Goal: Task Accomplishment & Management: Manage account settings

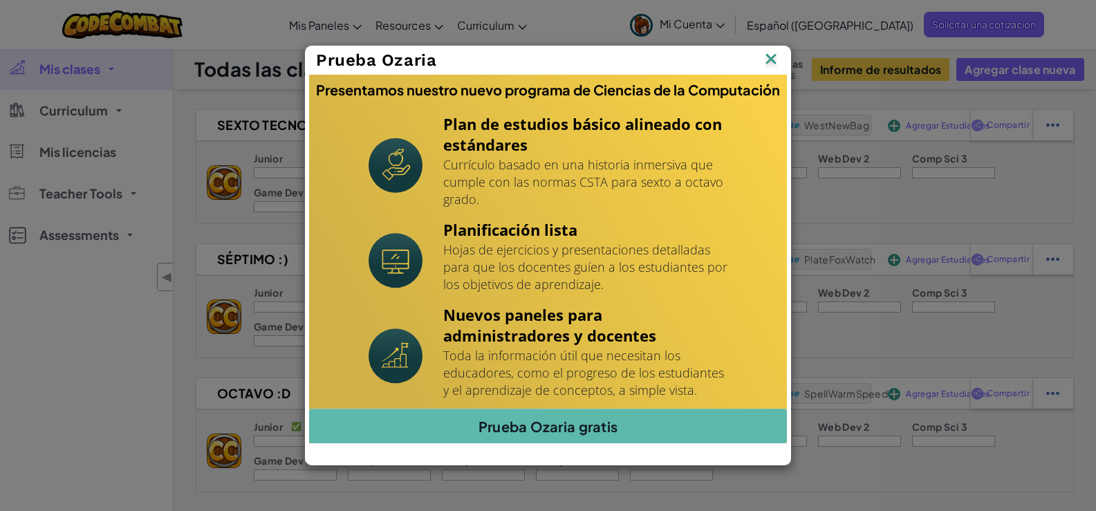
click at [767, 62] on img at bounding box center [771, 60] width 18 height 21
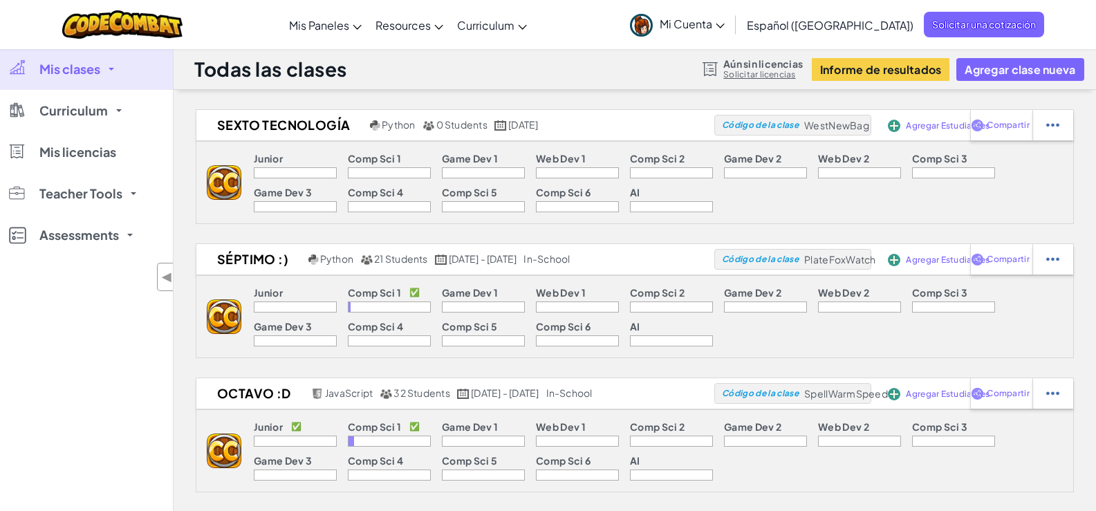
click at [882, 216] on div "Junior Comp Sci 1 Game Dev 1 Web Dev 1 Comp Sci 2 Game Dev 2 Web Dev 2 Comp Sci…" at bounding box center [657, 183] width 832 height 82
drag, startPoint x: 55, startPoint y: 27, endPoint x: 261, endPoint y: 27, distance: 206.8
click at [261, 27] on div "Cambia la navigación Mis Paneles Panel de Profesores de CodeCombat Tablero de M…" at bounding box center [548, 24] width 1103 height 49
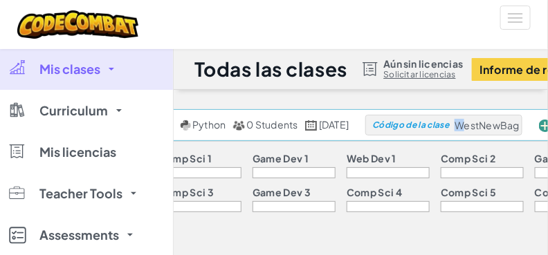
drag, startPoint x: 492, startPoint y: 131, endPoint x: 479, endPoint y: 133, distance: 14.0
click at [479, 133] on div "Código de la clase WestNewBag" at bounding box center [443, 125] width 157 height 21
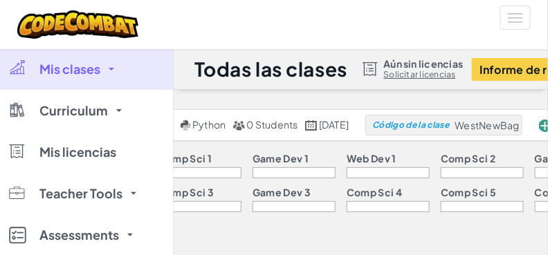
scroll to position [35, 0]
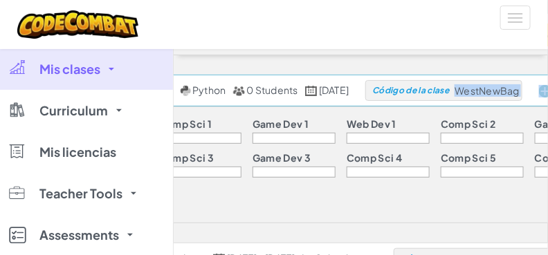
drag, startPoint x: 483, startPoint y: 94, endPoint x: 547, endPoint y: 90, distance: 64.4
click at [547, 90] on div "Sexto tecnología Python 0 Students octubre 15º, 2025 Código de la clase WestNew…" at bounding box center [340, 91] width 667 height 32
click at [522, 100] on div "Código de la clase WestNewBag" at bounding box center [443, 90] width 157 height 21
drag, startPoint x: 482, startPoint y: 92, endPoint x: 543, endPoint y: 98, distance: 61.1
click at [522, 98] on div "Código de la clase WestNewBag" at bounding box center [443, 90] width 157 height 21
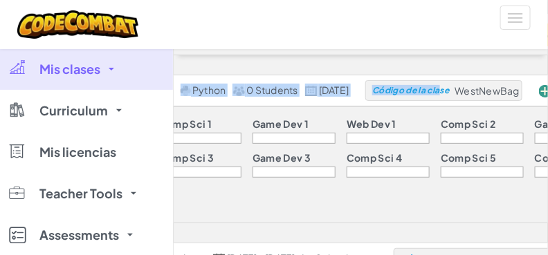
drag, startPoint x: 485, startPoint y: 56, endPoint x: 467, endPoint y: 64, distance: 19.8
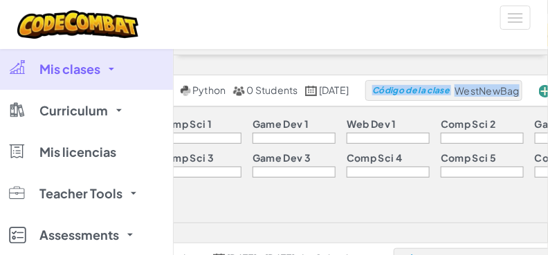
drag, startPoint x: 479, startPoint y: 64, endPoint x: 422, endPoint y: 64, distance: 56.7
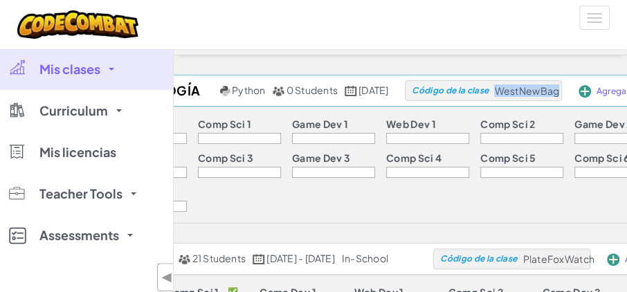
drag, startPoint x: 521, startPoint y: 89, endPoint x: 581, endPoint y: 86, distance: 60.2
click at [559, 86] on span "WestNewBag" at bounding box center [526, 90] width 65 height 12
copy span "WestNewBag"
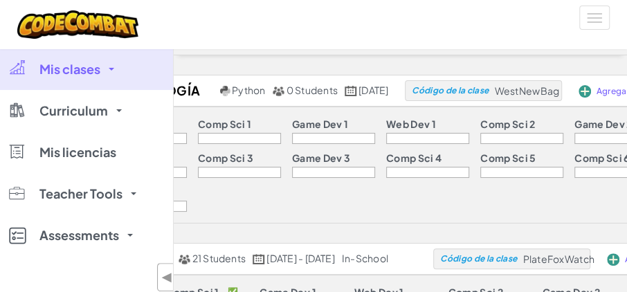
click at [574, 122] on p "Game Dev 2" at bounding box center [602, 123] width 57 height 11
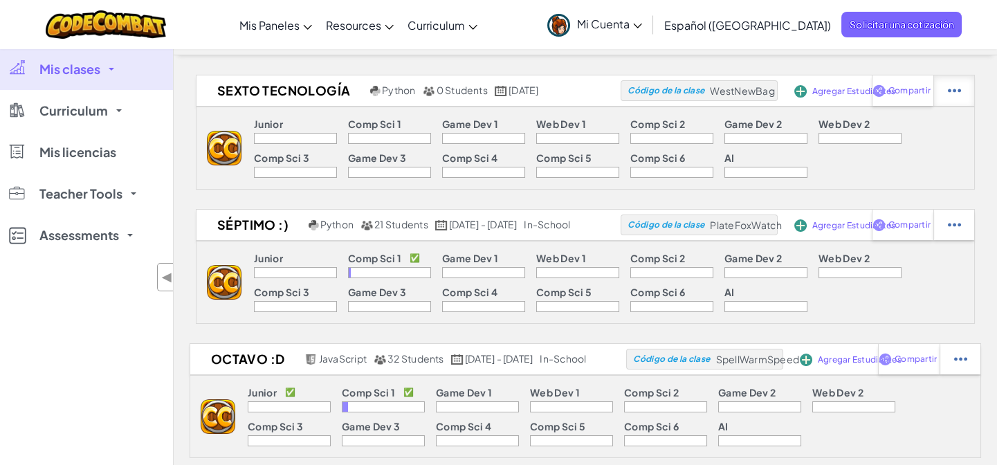
click at [941, 95] on div at bounding box center [953, 90] width 41 height 30
select select "blocks-text"
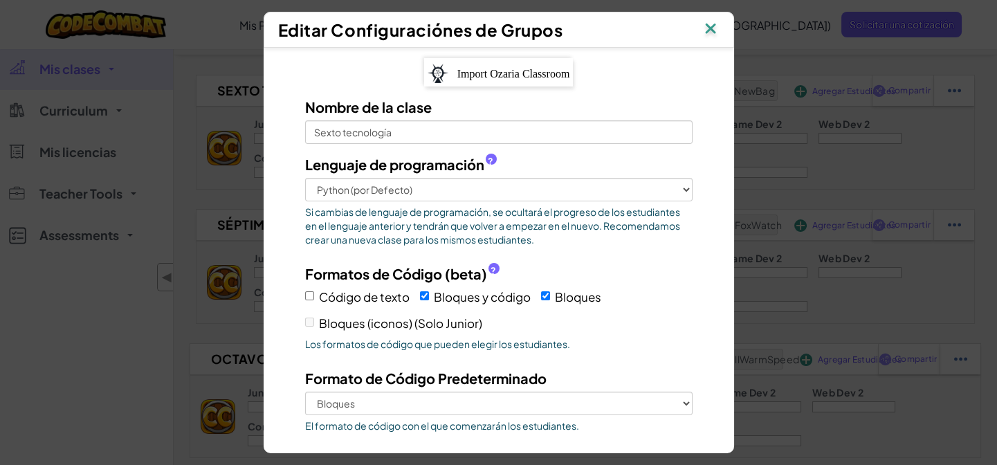
scroll to position [73, 0]
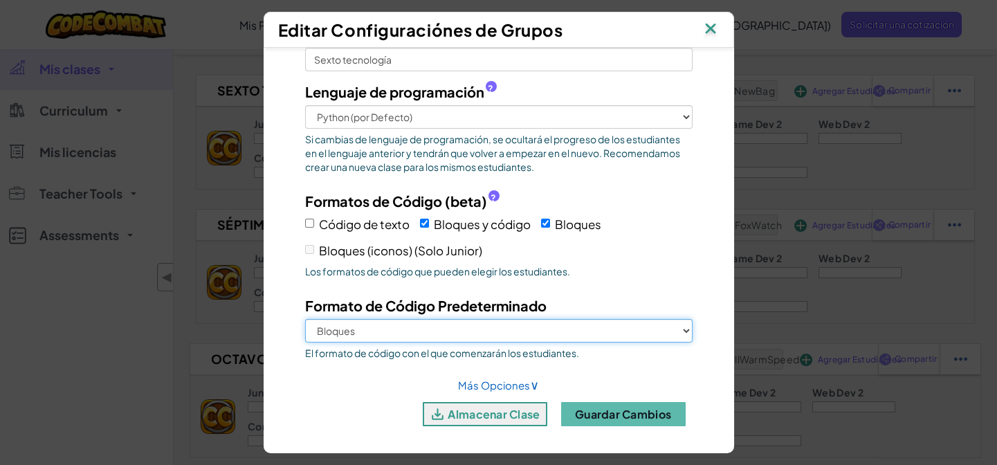
click at [650, 324] on select "Bloques y código Bloques" at bounding box center [498, 331] width 387 height 24
click at [651, 324] on select "Bloques y código Bloques" at bounding box center [498, 331] width 387 height 24
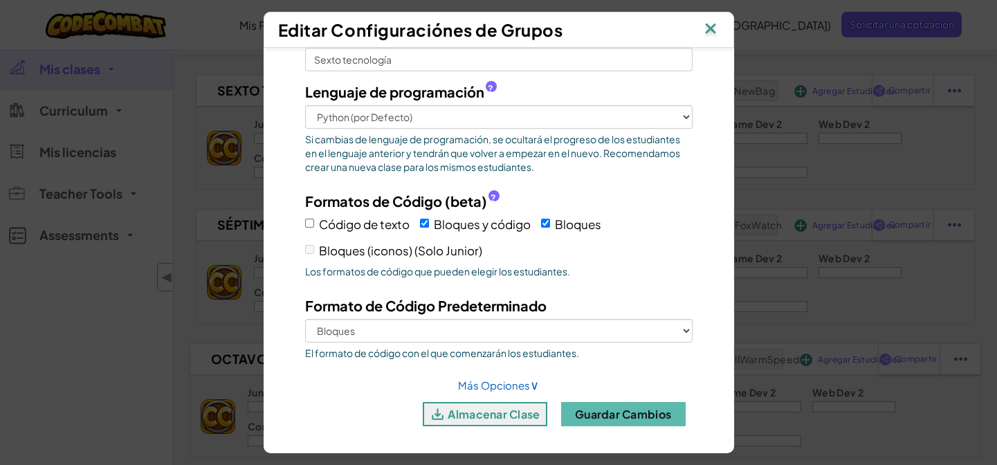
click at [708, 28] on img at bounding box center [710, 29] width 18 height 21
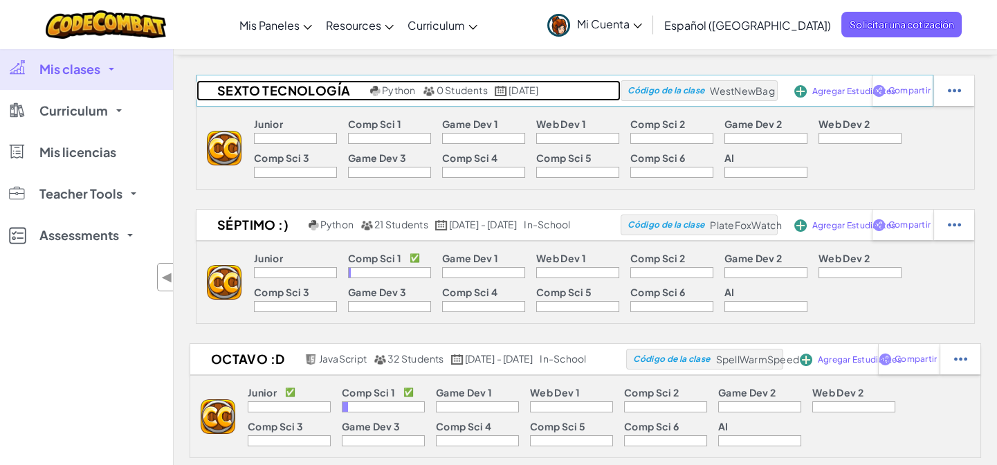
click at [236, 98] on h2 "Sexto tecnología" at bounding box center [281, 90] width 170 height 21
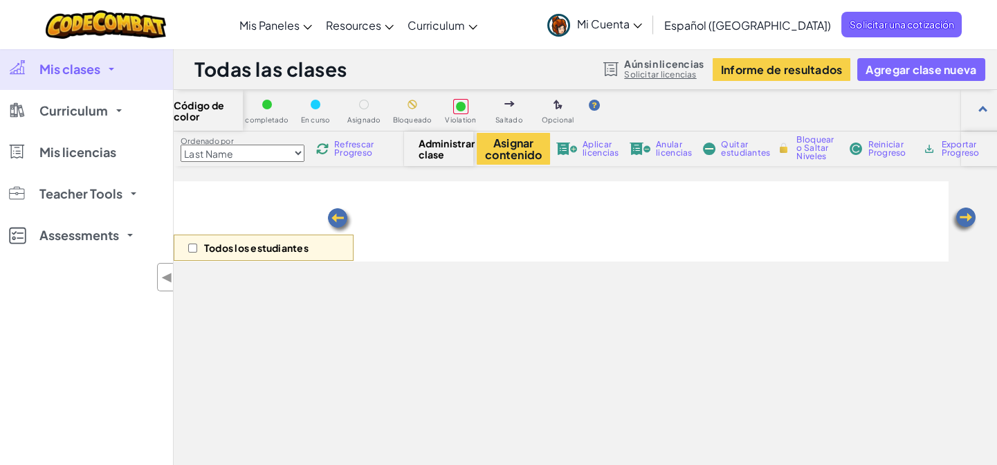
select select "560f1a9f22961295f9427742"
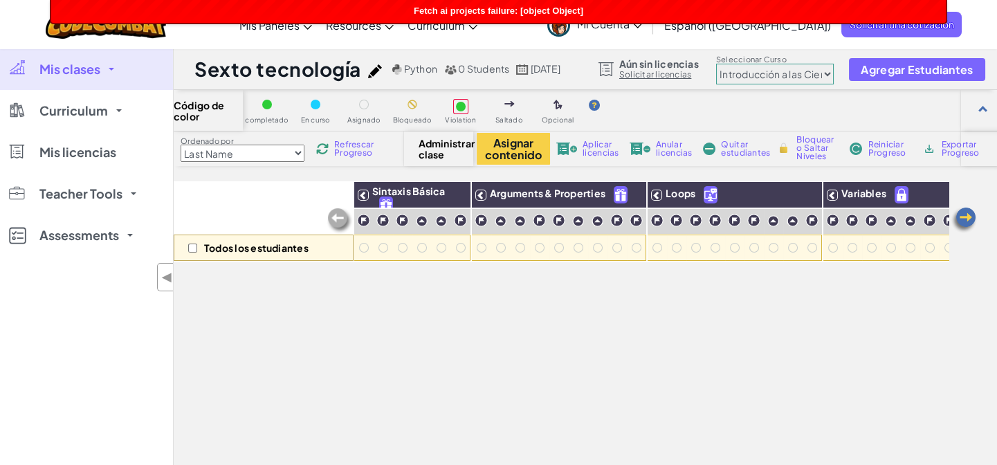
click at [288, 158] on select "Last Name first Name Progress (High to Low) Progress (Low to Hight)" at bounding box center [242, 153] width 124 height 17
click at [512, 164] on button "Asignar contenido" at bounding box center [512, 149] width 73 height 32
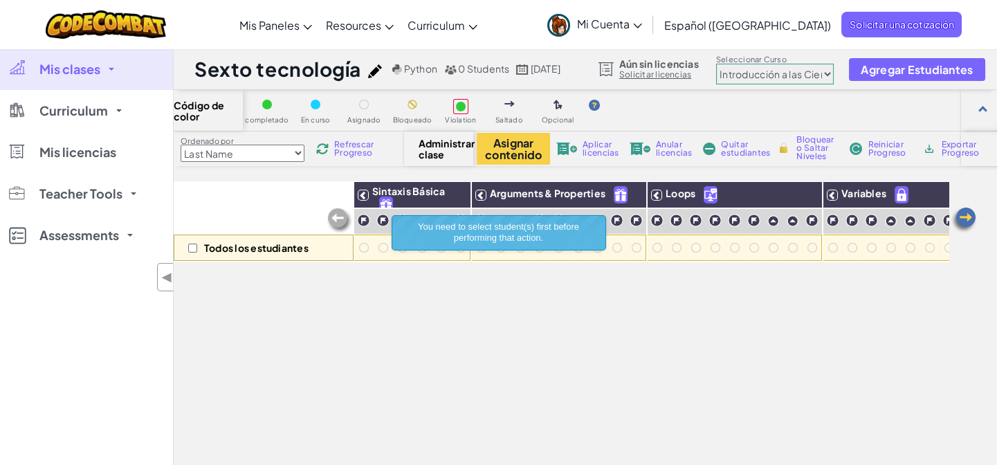
click at [620, 330] on div "Todos los estudiantes Sintaxis Básica Arguments & Properties Loops Variables" at bounding box center [561, 379] width 775 height 396
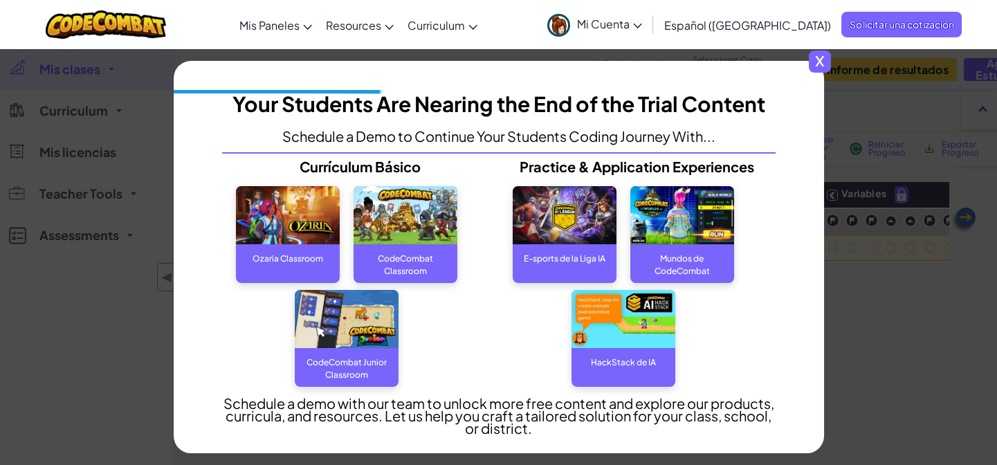
click at [824, 64] on span "x" at bounding box center [819, 61] width 22 height 22
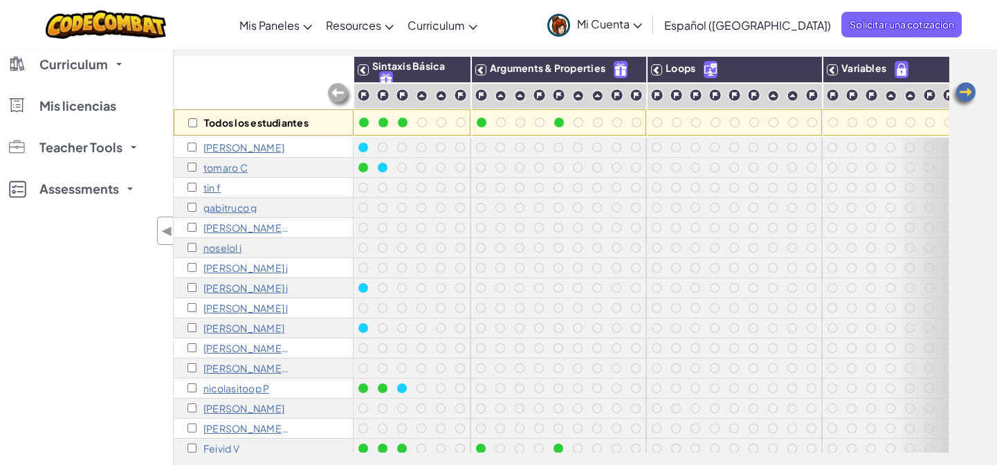
scroll to position [35, 0]
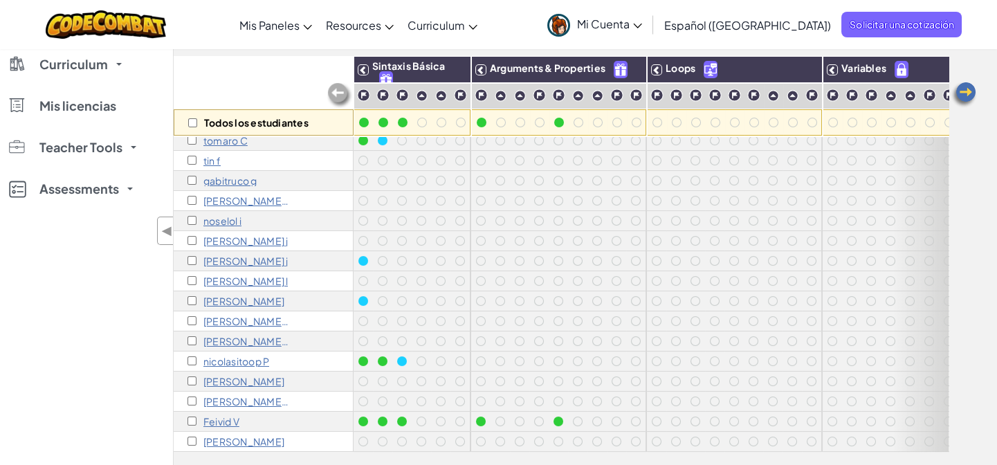
click at [226, 416] on p "Feivid V" at bounding box center [221, 421] width 36 height 11
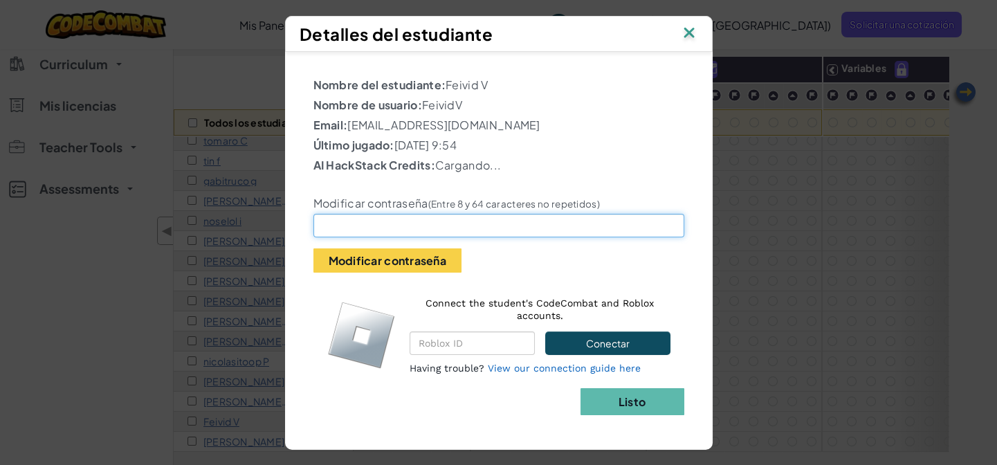
click at [443, 221] on input "text" at bounding box center [498, 226] width 371 height 24
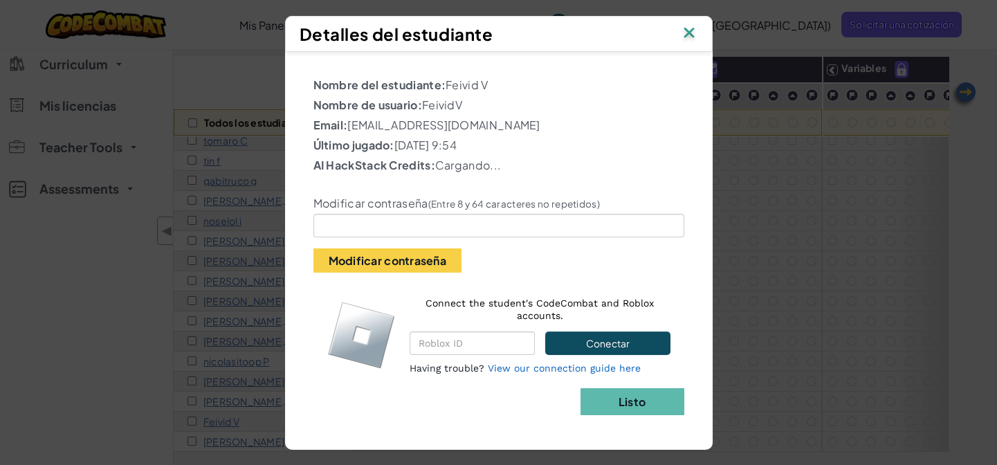
click at [422, 197] on label "Modificar contraseña (Entre 8 y 64 caracteres no repetidos)" at bounding box center [456, 203] width 286 height 14
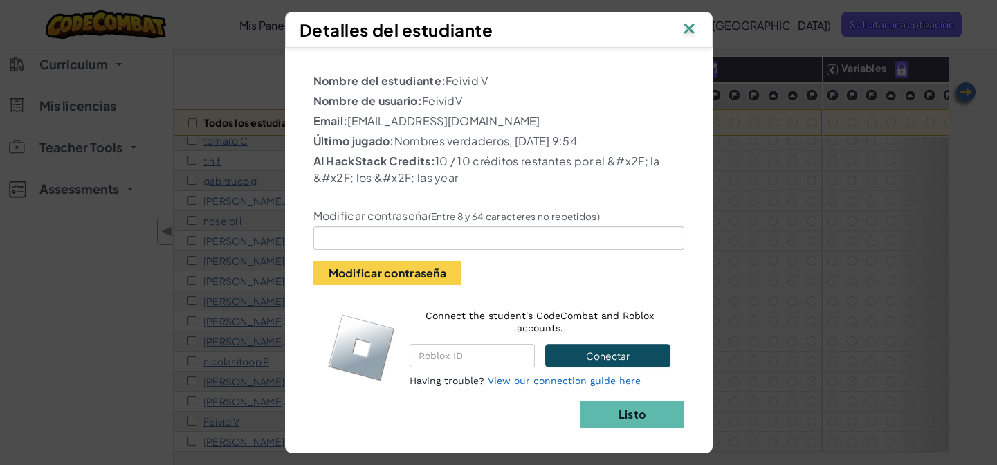
click at [442, 180] on p "AI HackStack Credits: 10 / 10 créditos restantes por el &#x2F; la &#x2F; los &#…" at bounding box center [498, 169] width 371 height 33
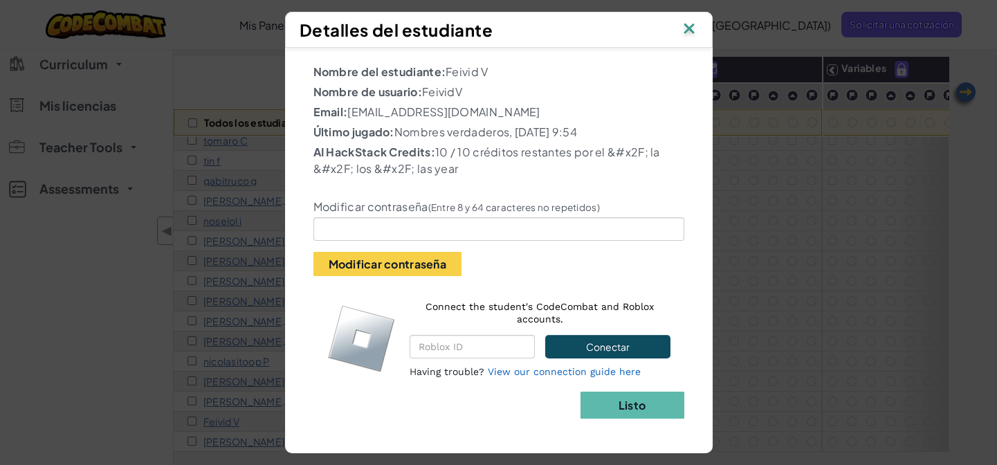
scroll to position [0, 0]
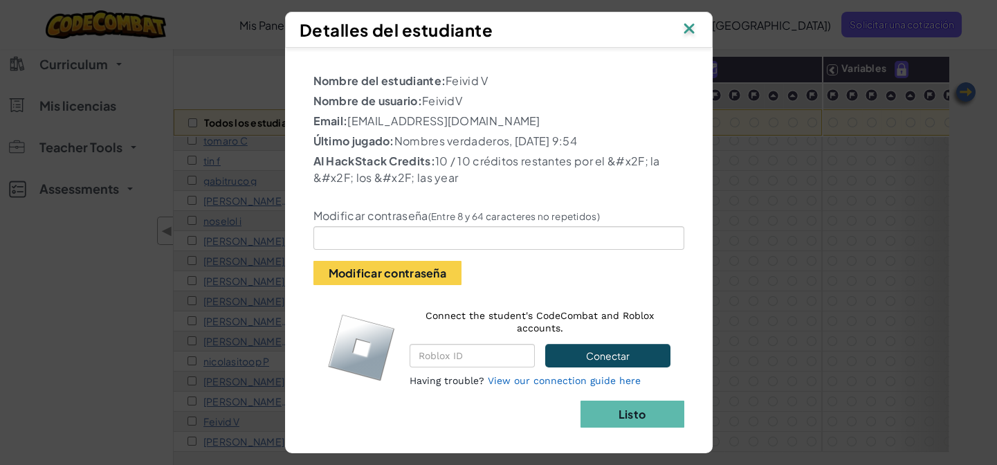
click at [684, 28] on img at bounding box center [689, 29] width 18 height 21
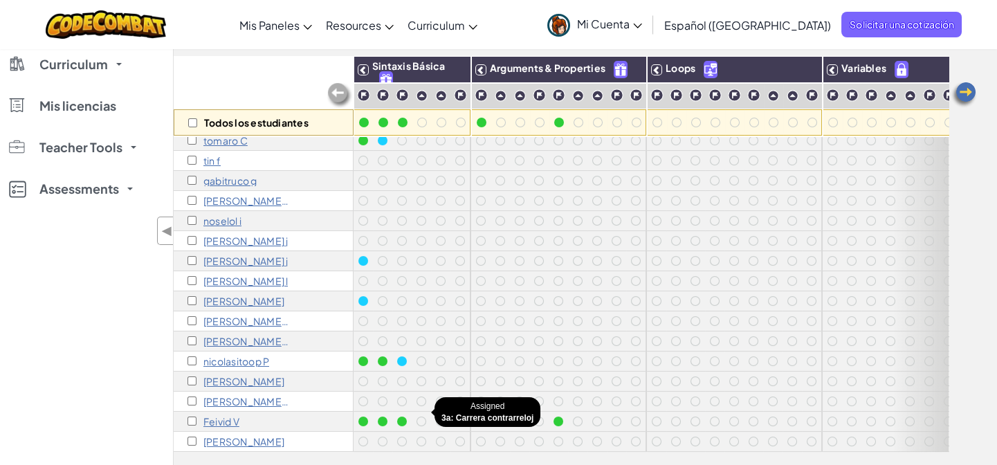
click at [424, 416] on div at bounding box center [421, 421] width 10 height 10
click at [421, 416] on div at bounding box center [421, 421] width 10 height 10
click at [431, 411] on div at bounding box center [440, 420] width 19 height 19
click at [437, 416] on div at bounding box center [441, 421] width 10 height 10
click at [419, 416] on div at bounding box center [421, 421] width 10 height 10
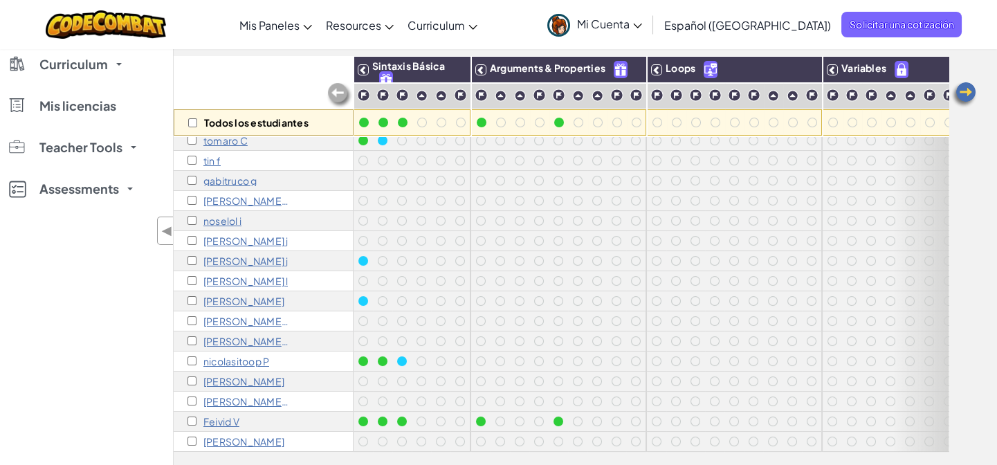
click at [423, 416] on div at bounding box center [421, 421] width 10 height 10
click at [519, 416] on div at bounding box center [520, 421] width 10 height 10
click at [796, 67] on img at bounding box center [807, 69] width 24 height 21
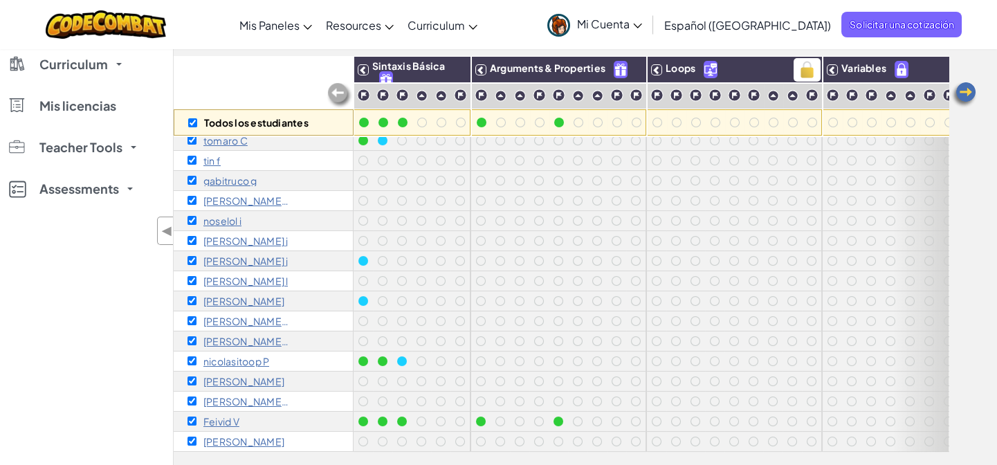
checkbox input "true"
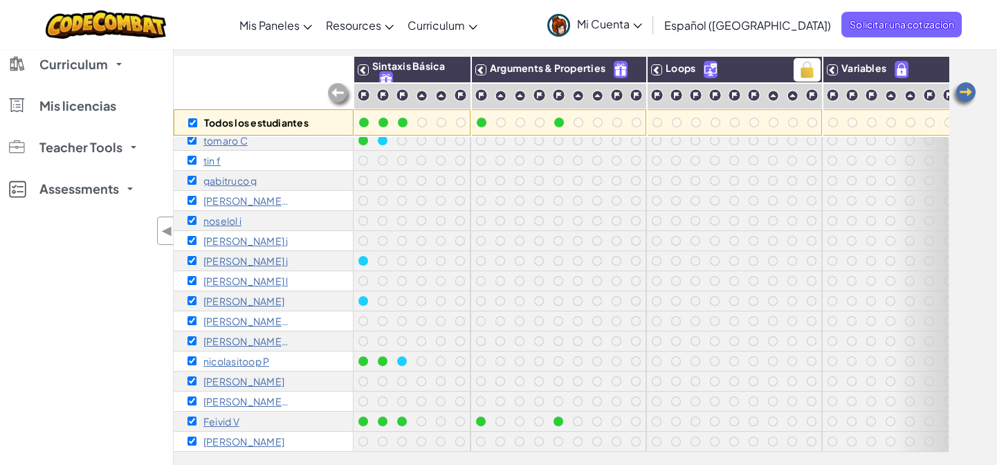
checkbox input "true"
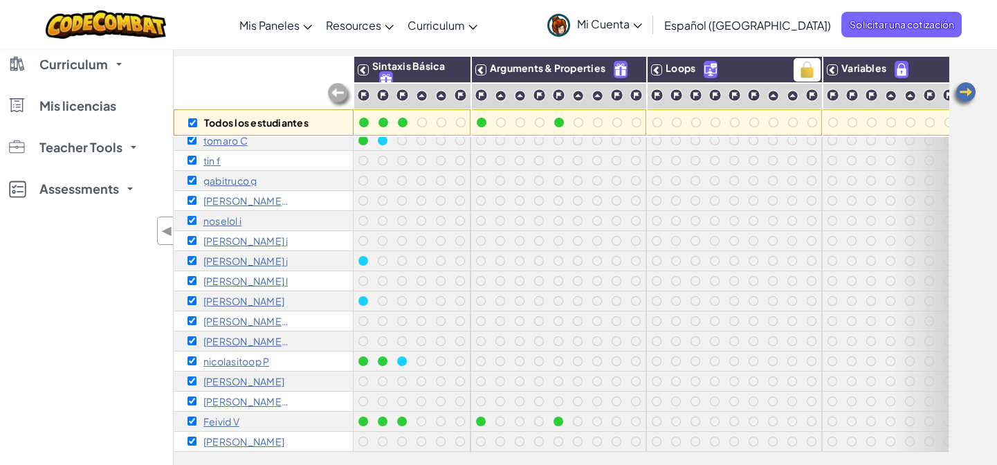
checkbox input "true"
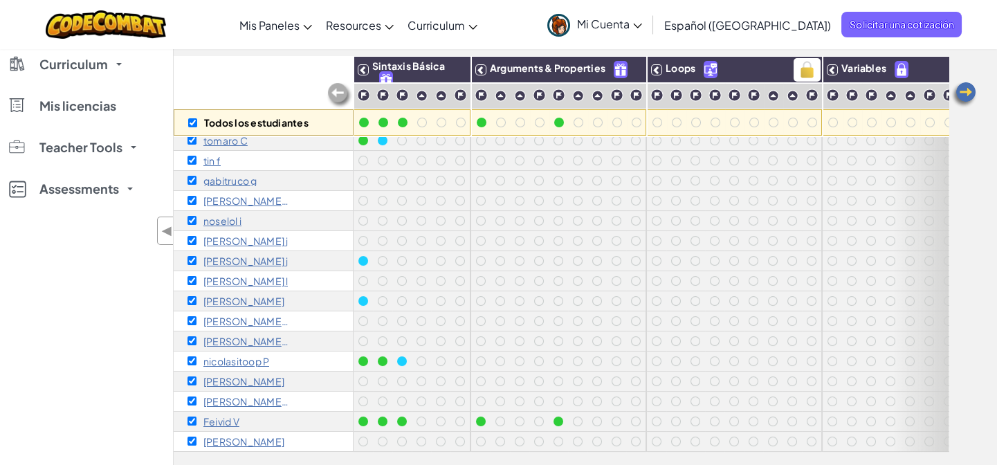
checkbox input "true"
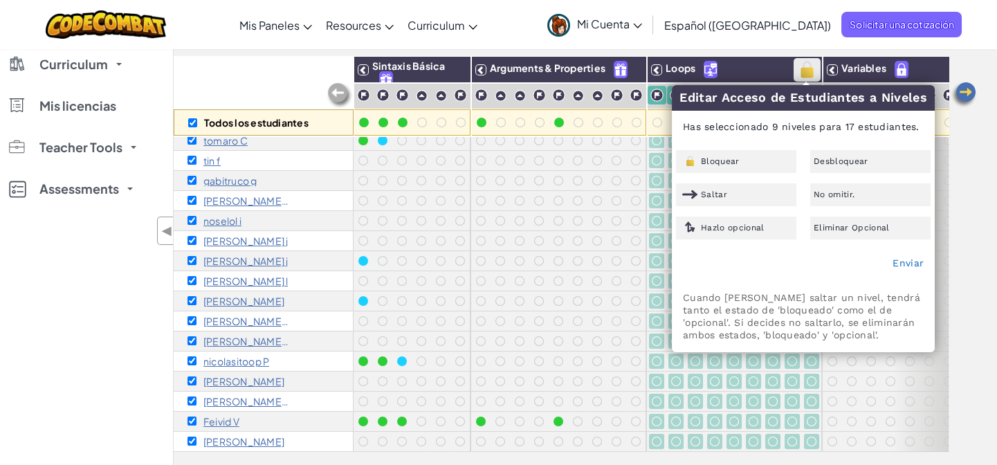
click at [795, 69] on img at bounding box center [807, 69] width 24 height 21
checkbox input "false"
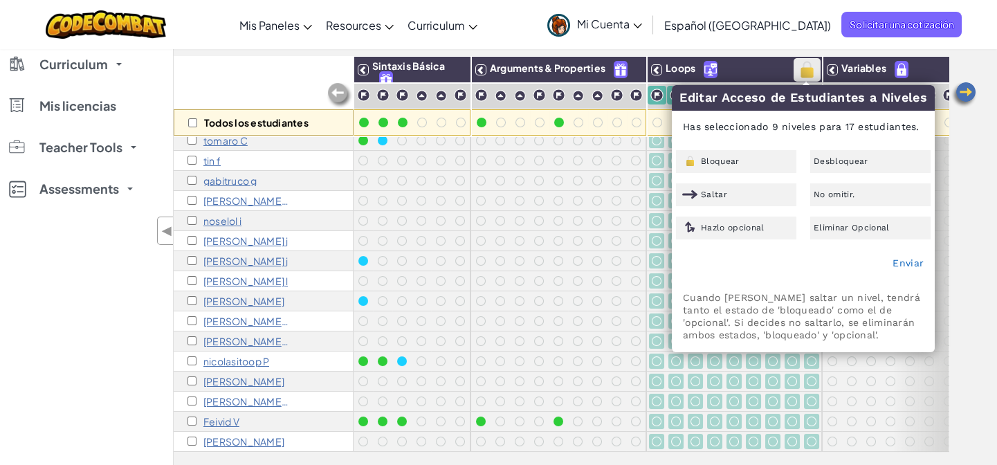
checkbox input "false"
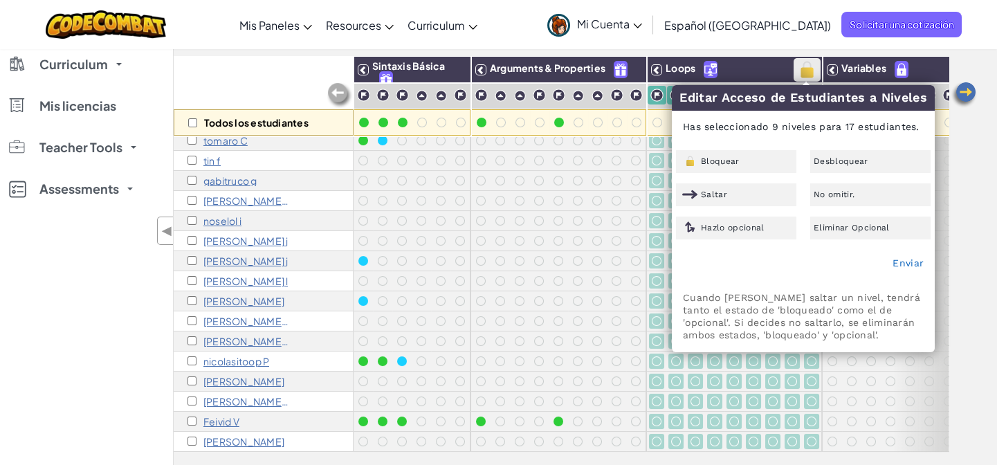
checkbox input "false"
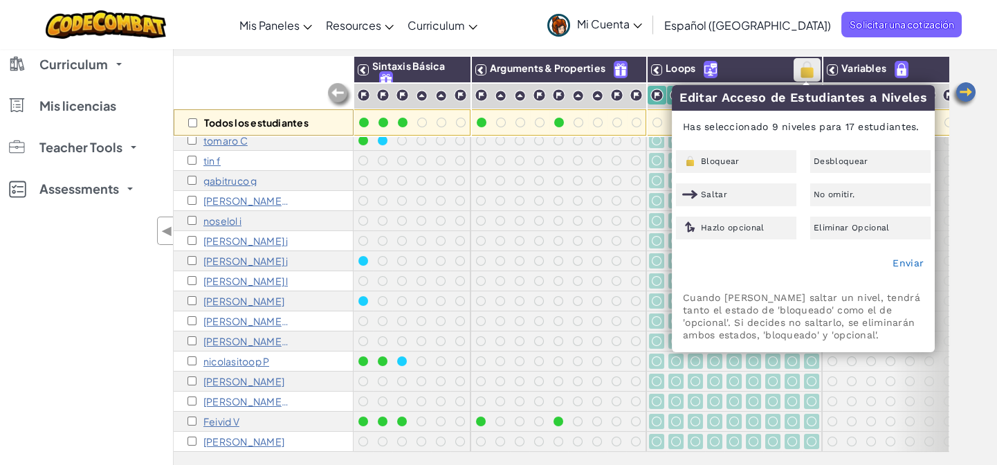
checkbox input "false"
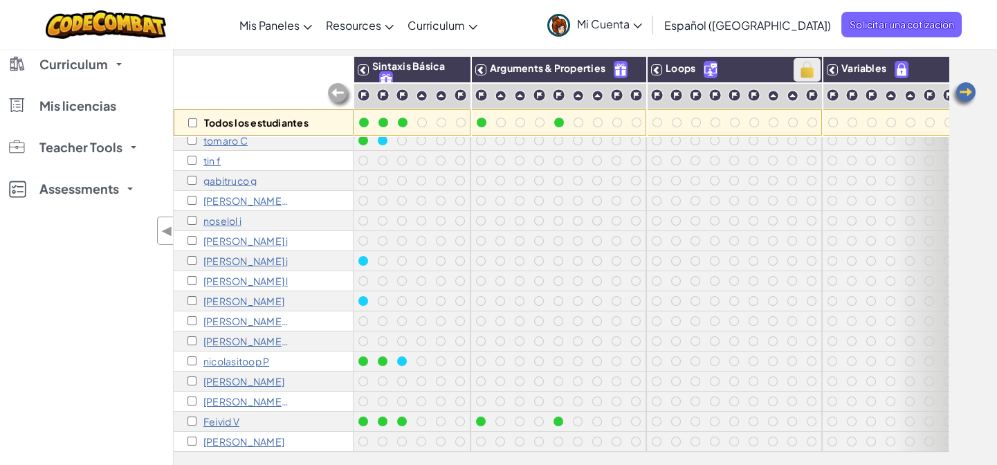
click at [808, 73] on img at bounding box center [807, 69] width 24 height 21
checkbox input "true"
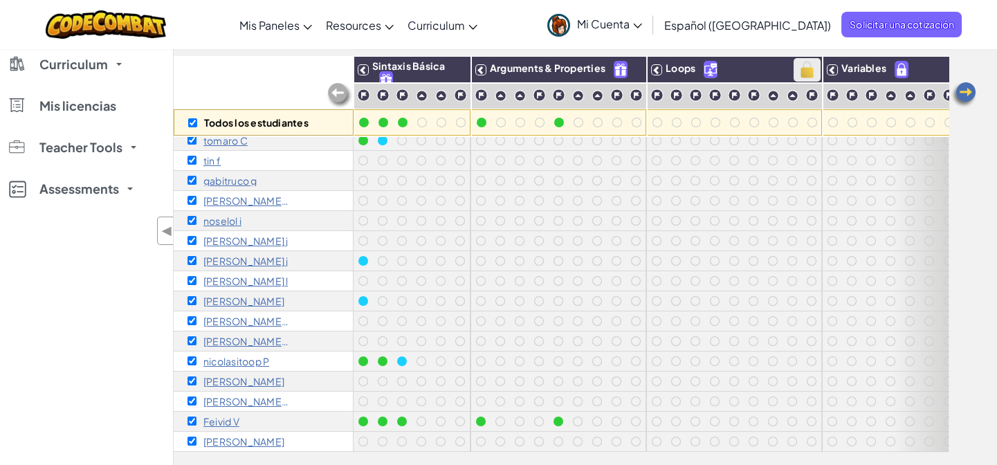
checkbox input "true"
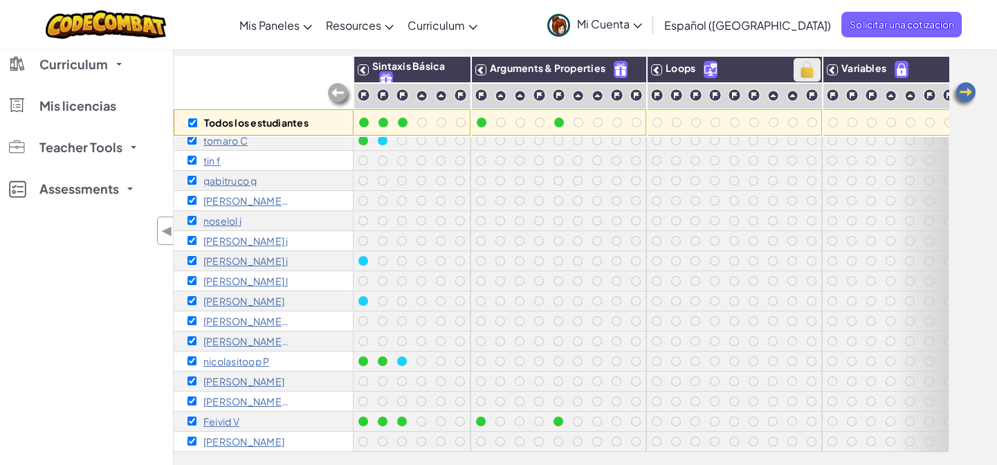
checkbox input "true"
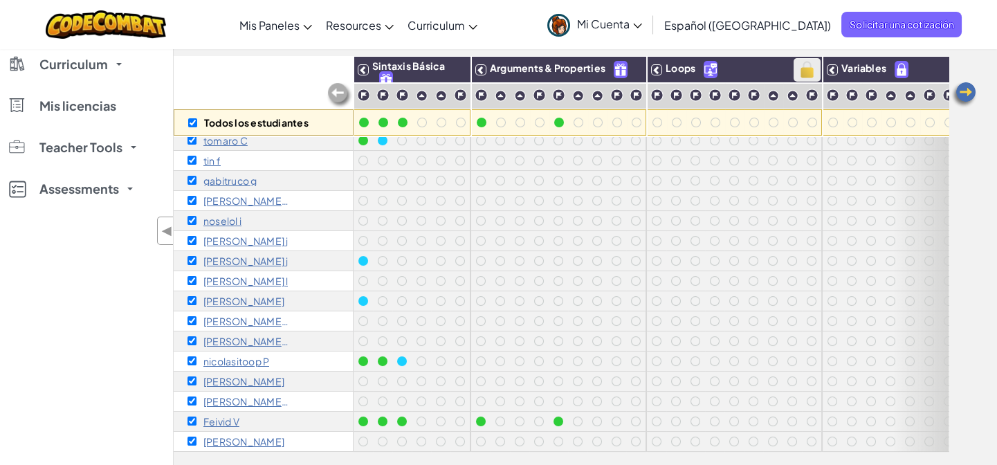
checkbox input "true"
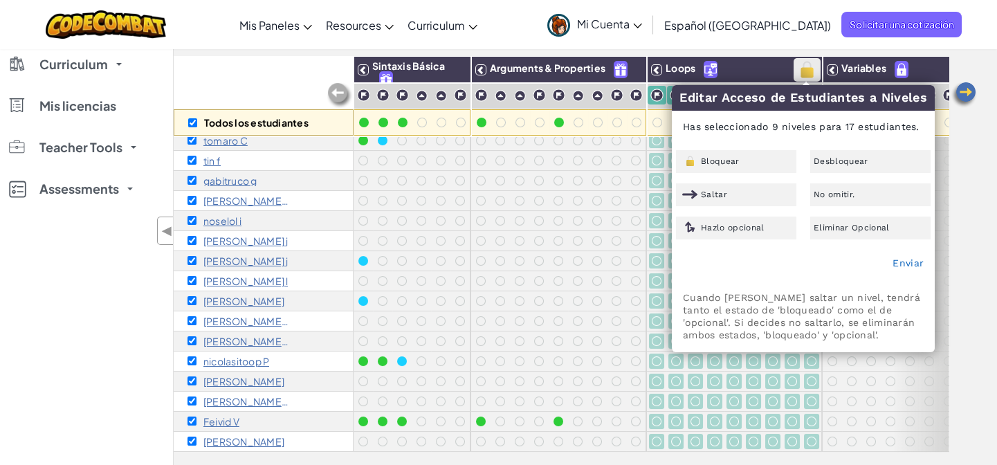
click at [809, 73] on img at bounding box center [807, 69] width 24 height 21
checkbox input "false"
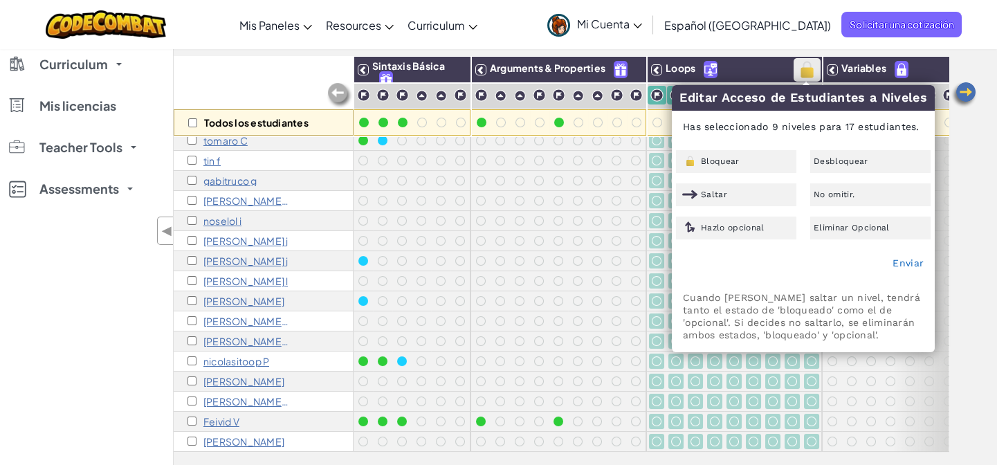
checkbox input "false"
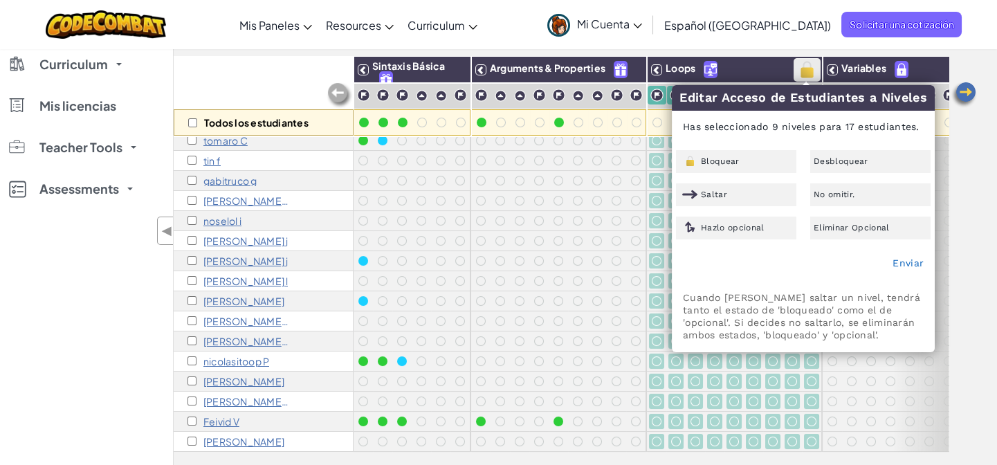
checkbox input "false"
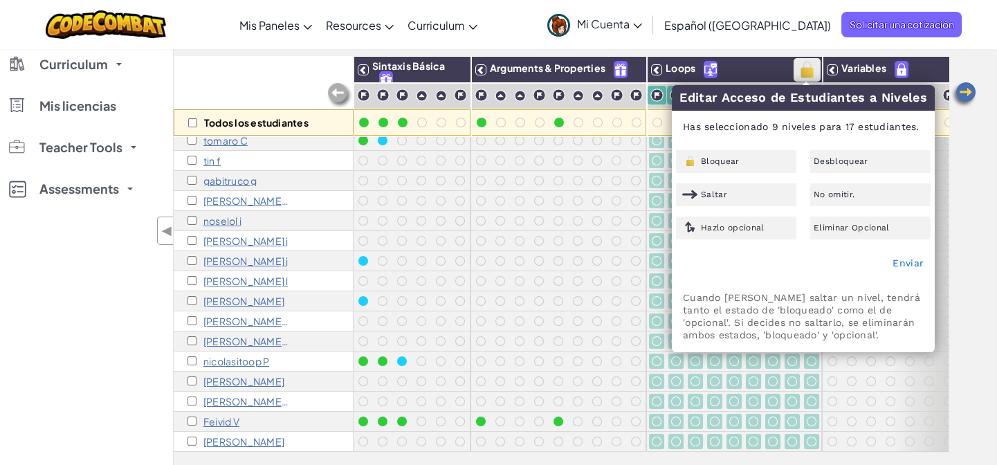
checkbox input "false"
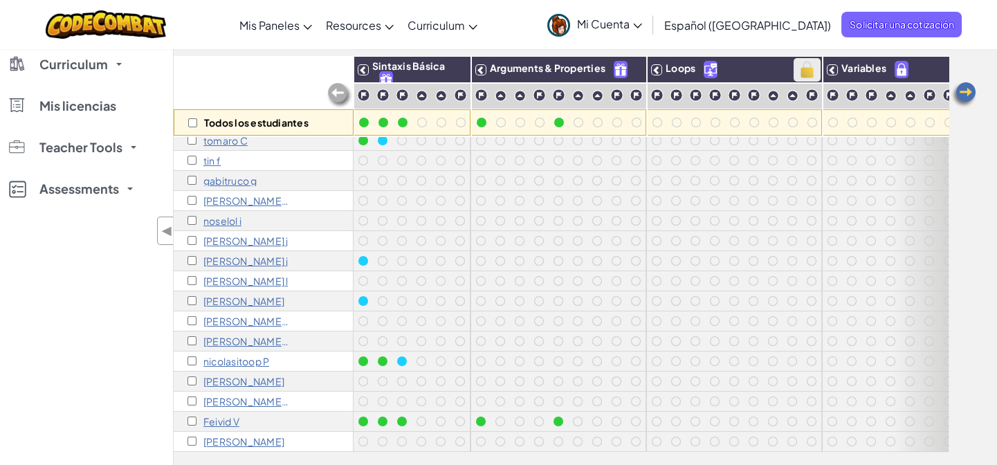
click at [809, 73] on img at bounding box center [807, 69] width 24 height 21
checkbox input "true"
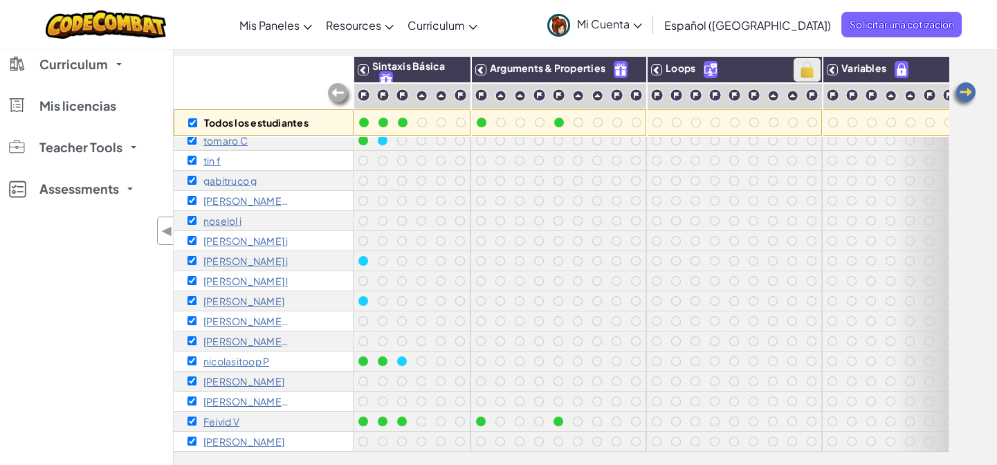
checkbox input "true"
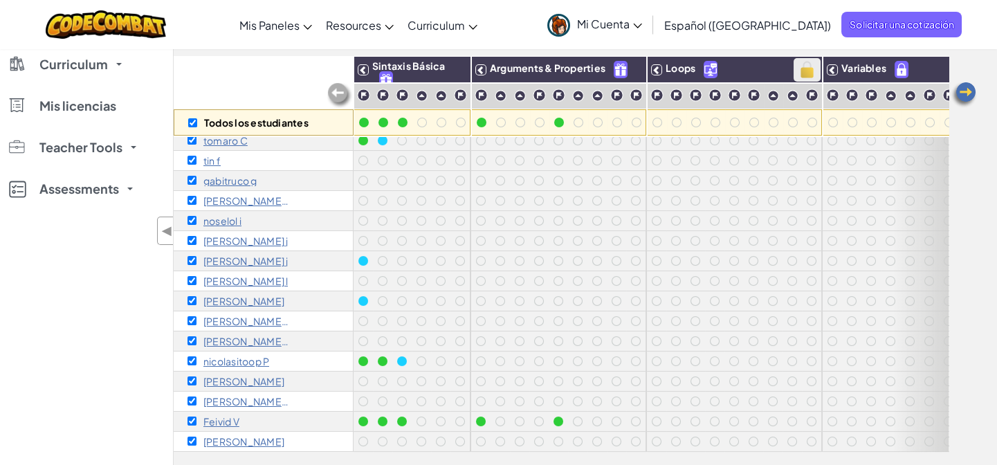
checkbox input "true"
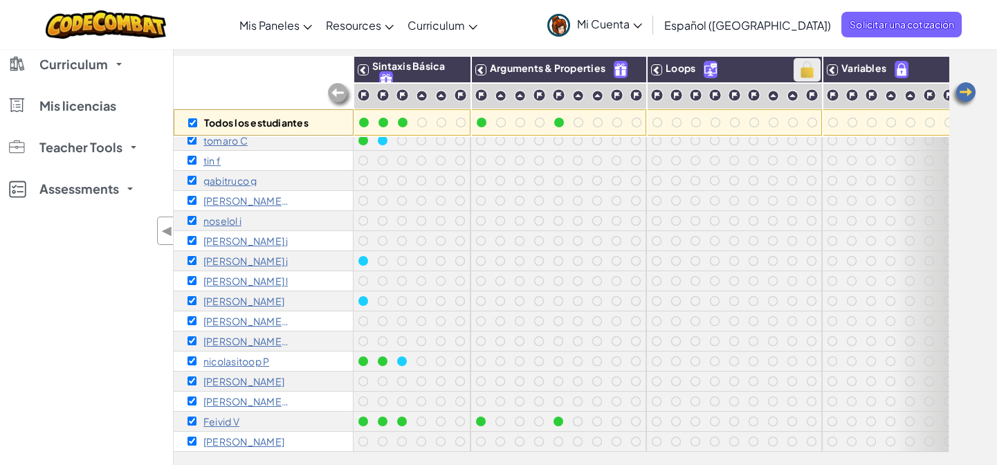
checkbox input "true"
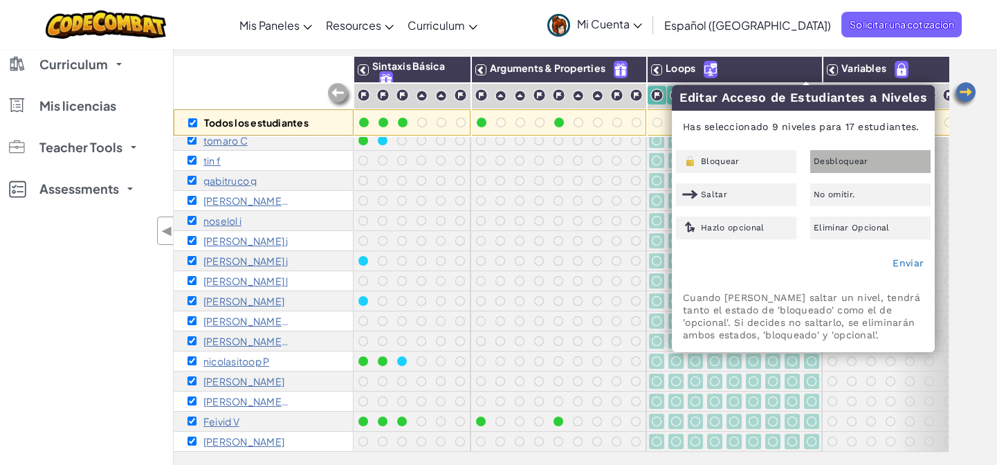
click at [844, 169] on div "Desbloquear" at bounding box center [870, 161] width 120 height 23
click at [840, 160] on span "Desbloquear" at bounding box center [840, 161] width 55 height 8
click at [784, 77] on div "Loops" at bounding box center [734, 70] width 174 height 26
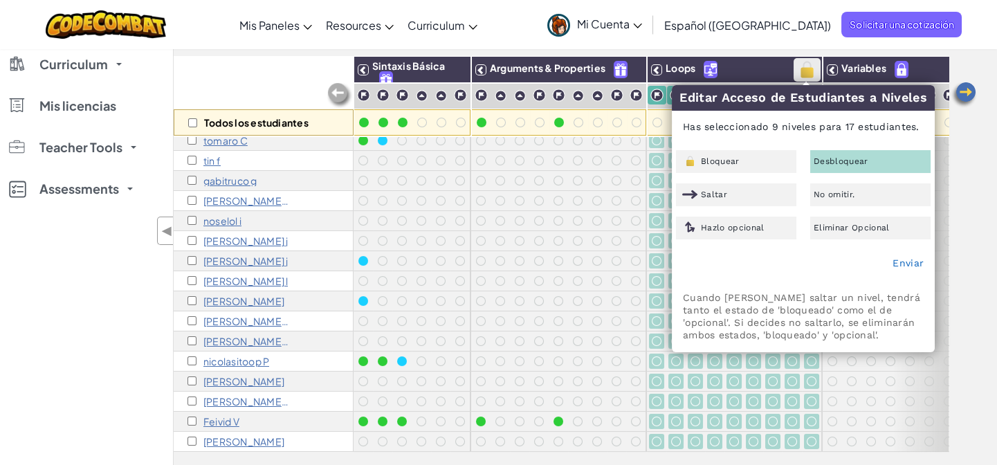
checkbox input "false"
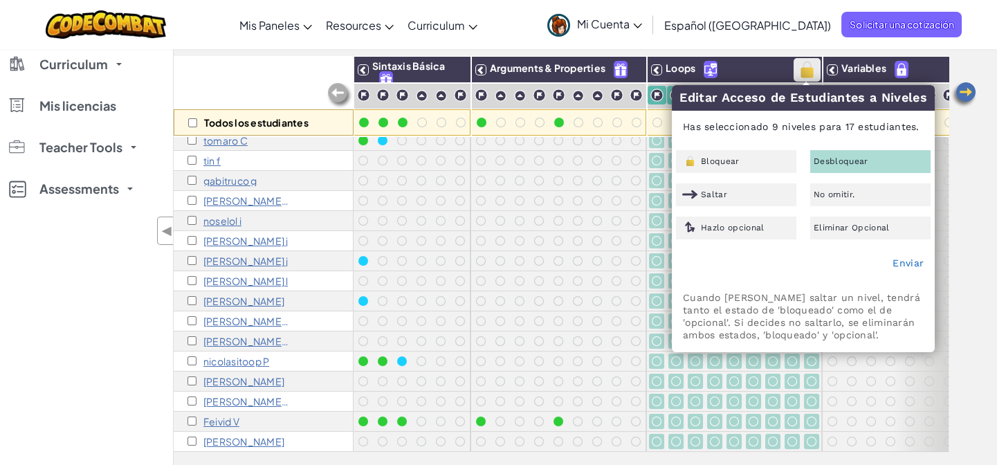
checkbox input "false"
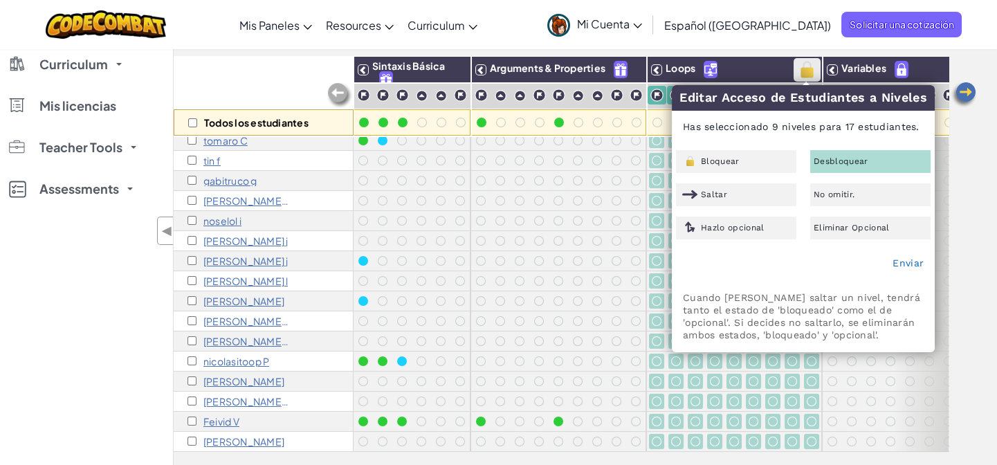
checkbox input "false"
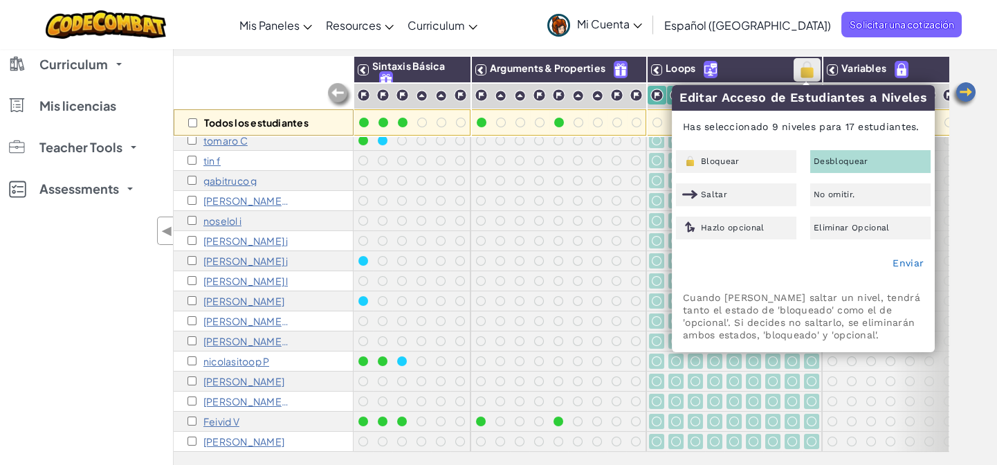
checkbox input "false"
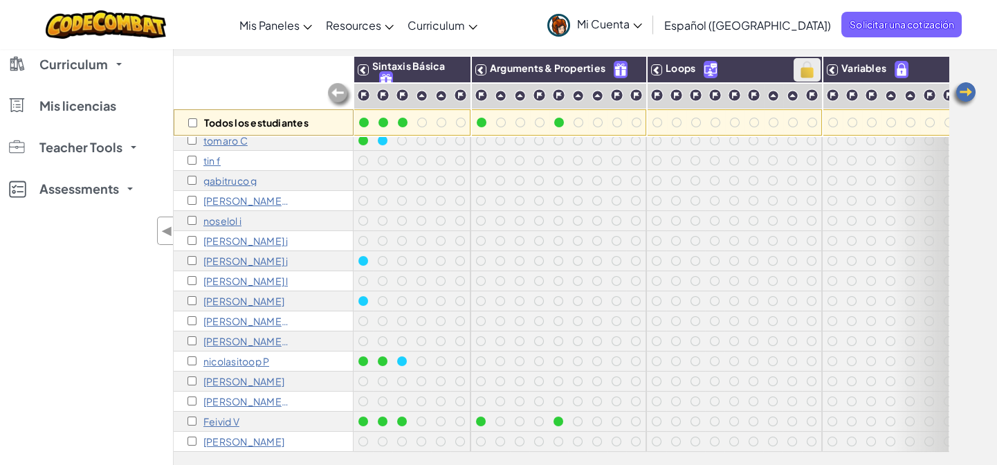
click at [797, 76] on img at bounding box center [807, 69] width 24 height 21
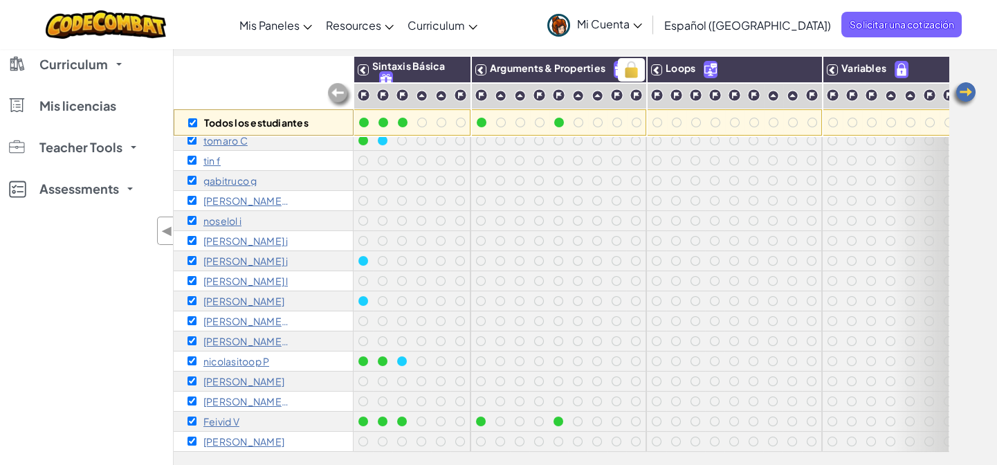
checkbox input "true"
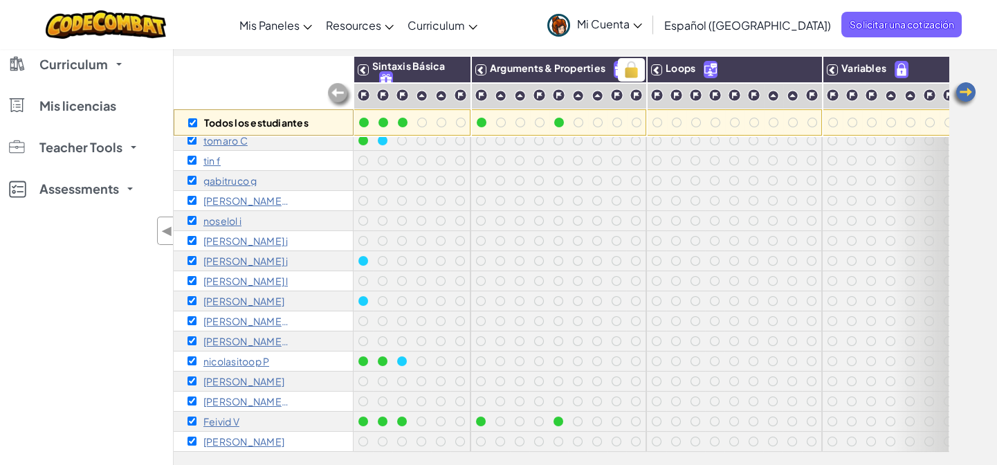
checkbox input "true"
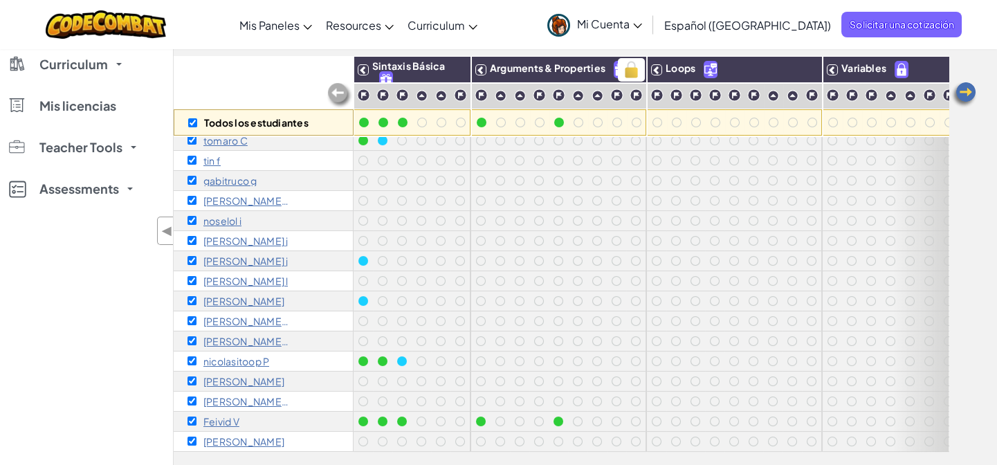
checkbox input "true"
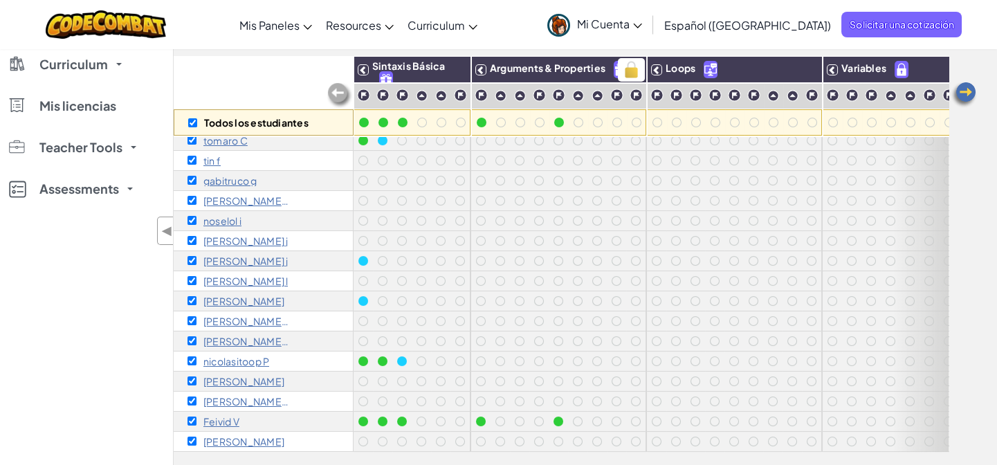
checkbox input "true"
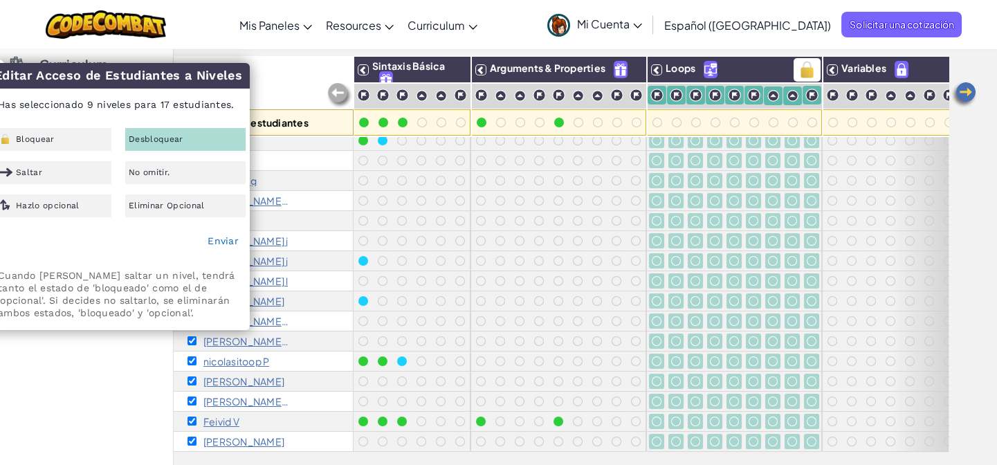
click at [808, 68] on img at bounding box center [807, 69] width 24 height 21
checkbox input "false"
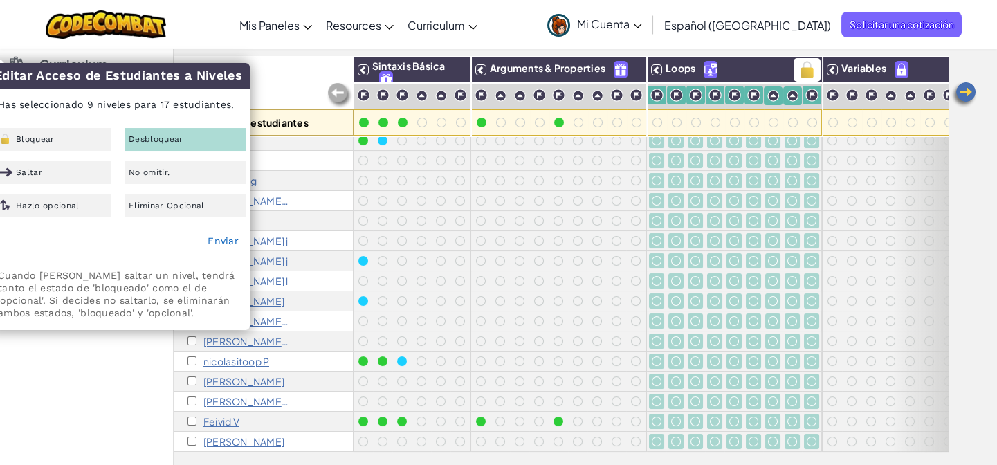
checkbox input "false"
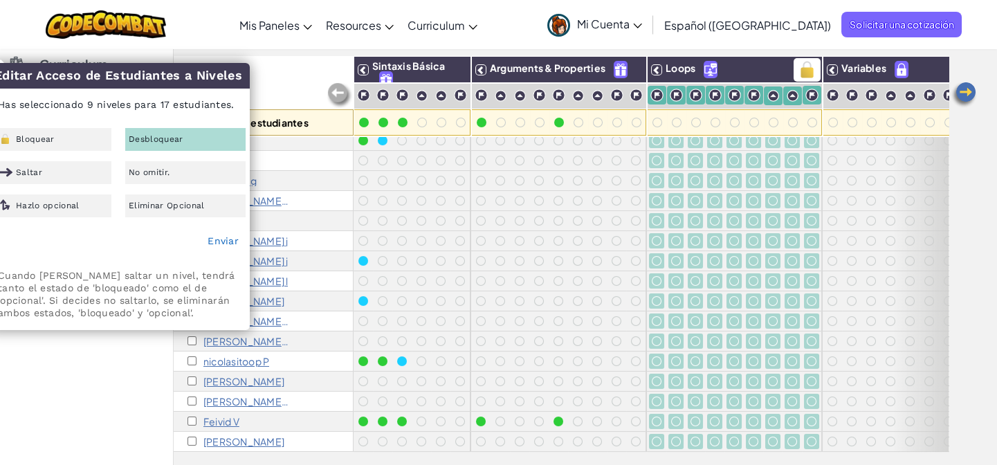
checkbox input "false"
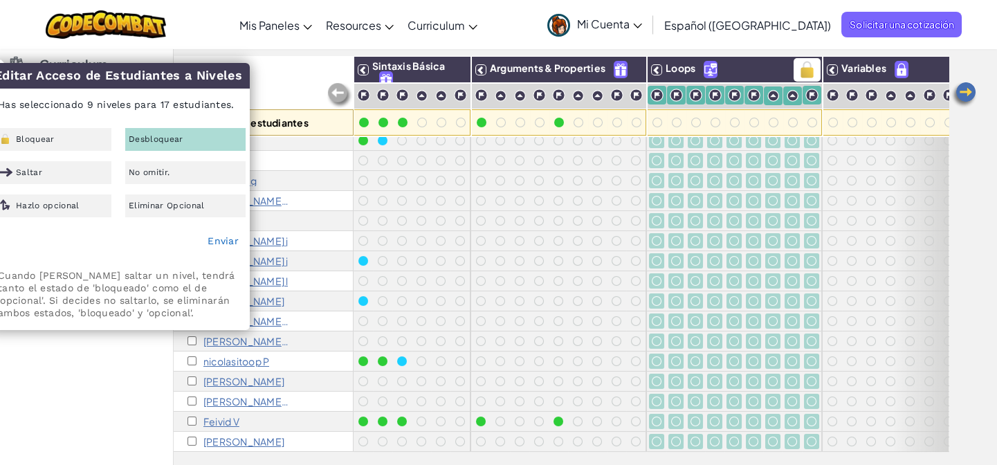
checkbox input "false"
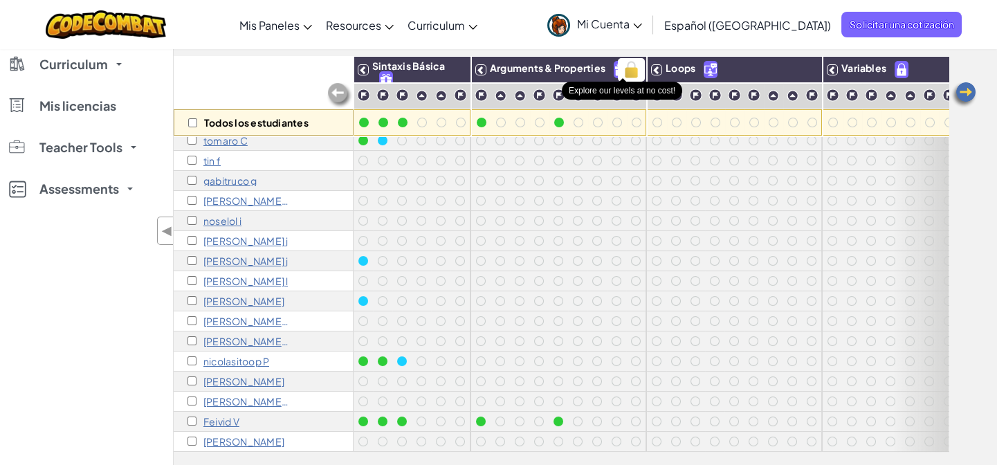
click at [615, 74] on img at bounding box center [620, 70] width 12 height 16
click at [809, 73] on img at bounding box center [807, 69] width 24 height 21
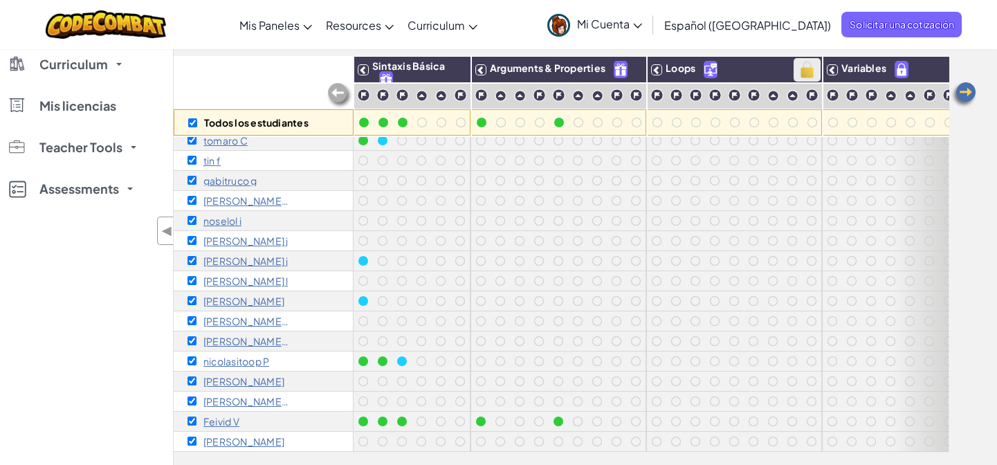
checkbox input "true"
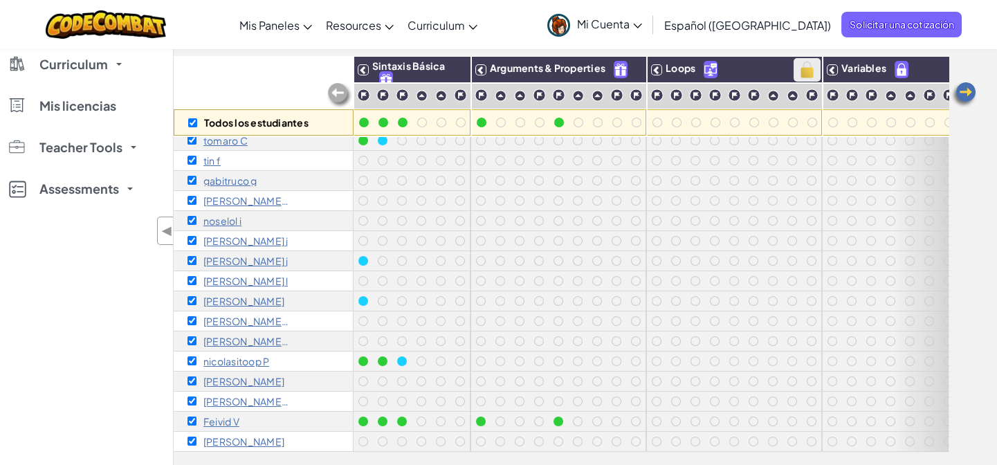
checkbox input "true"
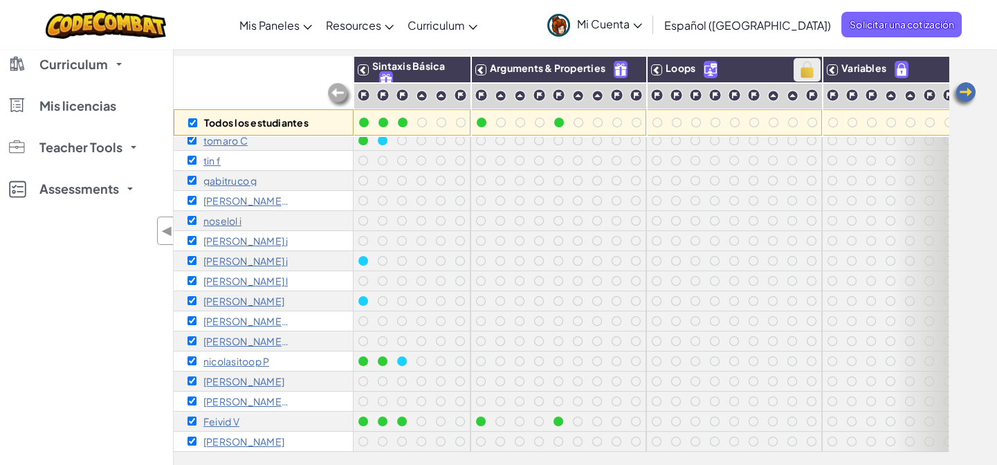
checkbox input "true"
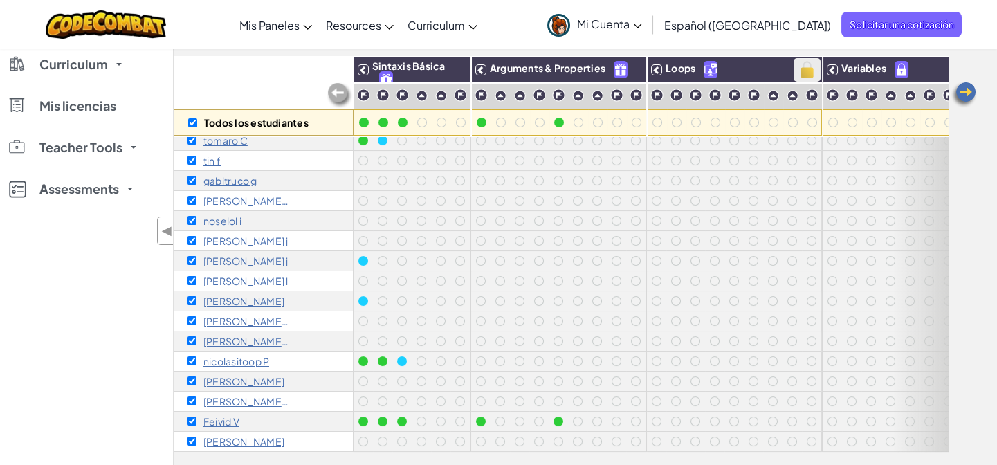
checkbox input "true"
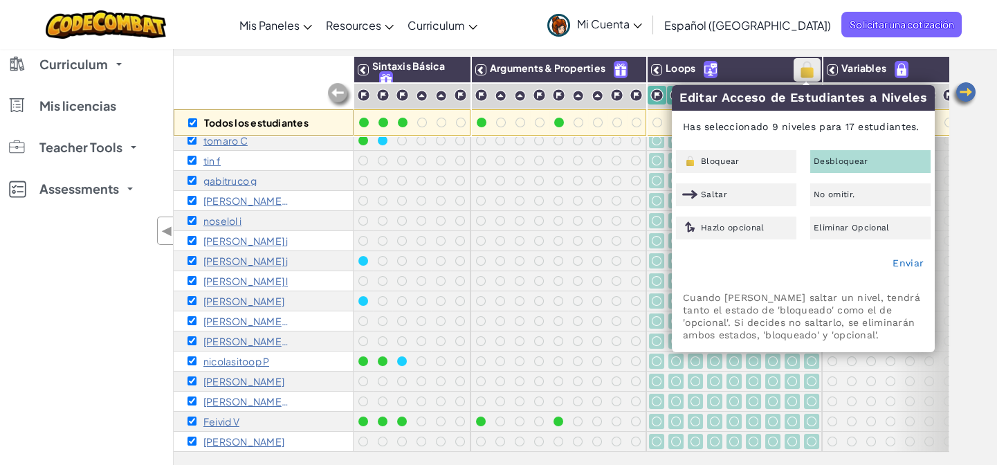
click at [809, 73] on img at bounding box center [807, 69] width 24 height 21
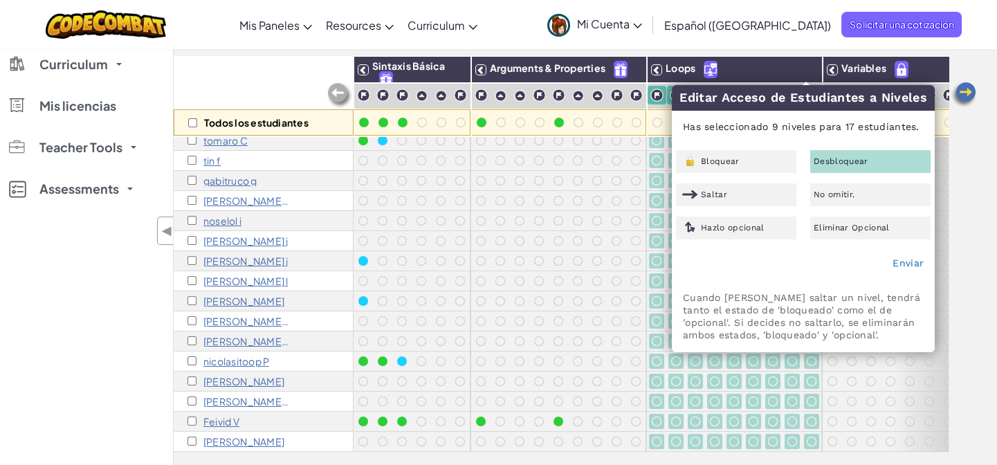
checkbox input "false"
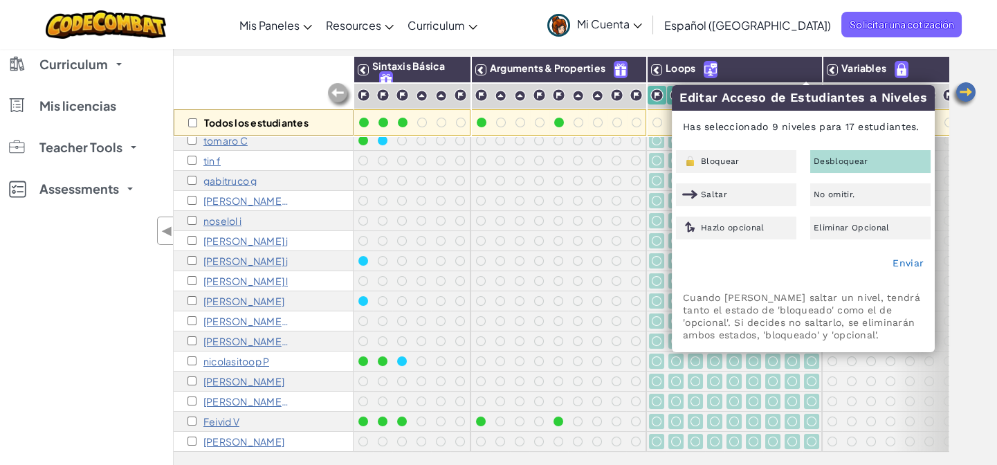
checkbox input "false"
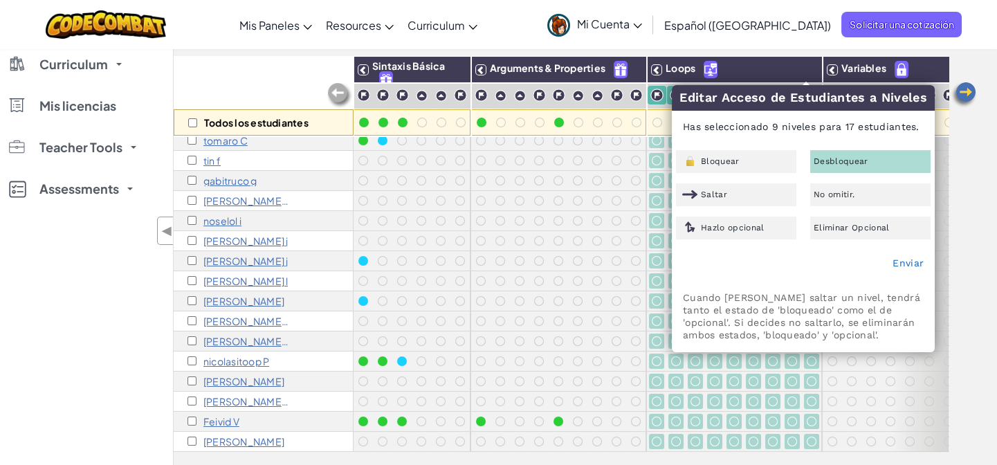
checkbox input "false"
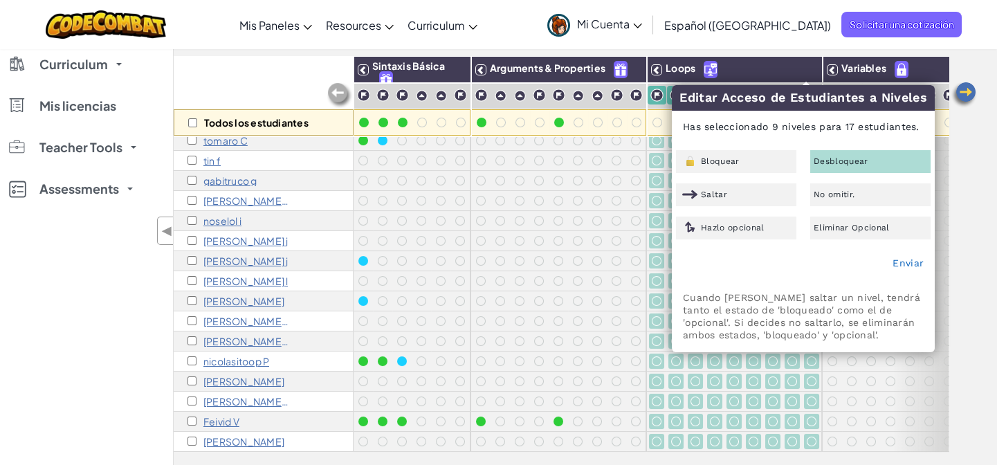
checkbox input "false"
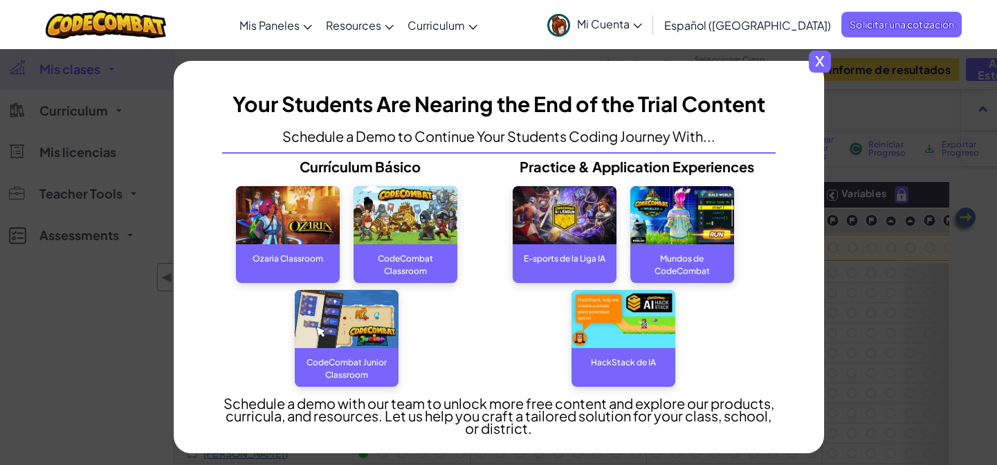
click at [814, 60] on span "x" at bounding box center [819, 61] width 22 height 22
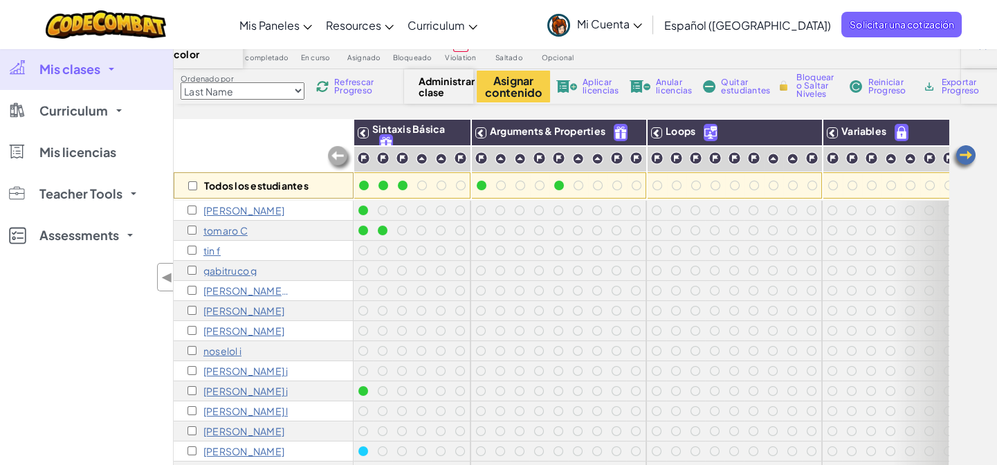
scroll to position [136, 0]
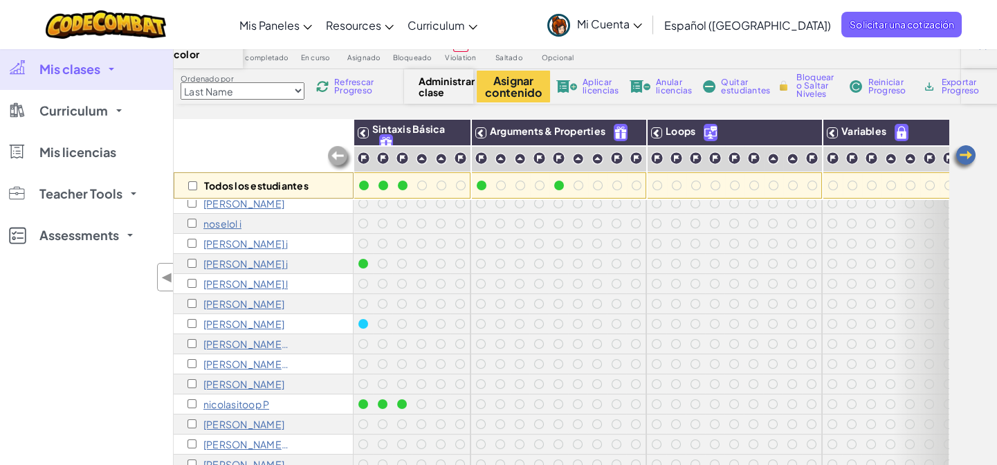
click at [580, 88] on div "Aplicar licencias" at bounding box center [586, 87] width 66 height 10
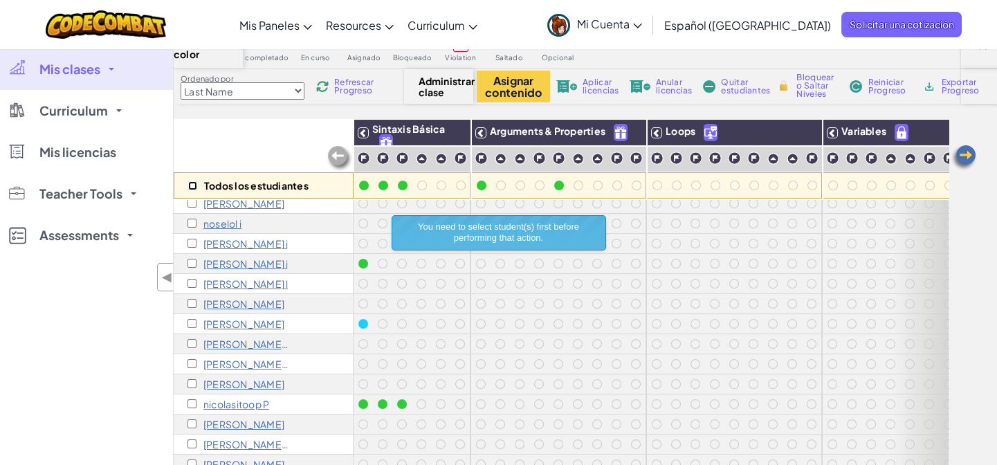
click at [194, 186] on input "checkbox" at bounding box center [192, 185] width 9 height 9
checkbox input "true"
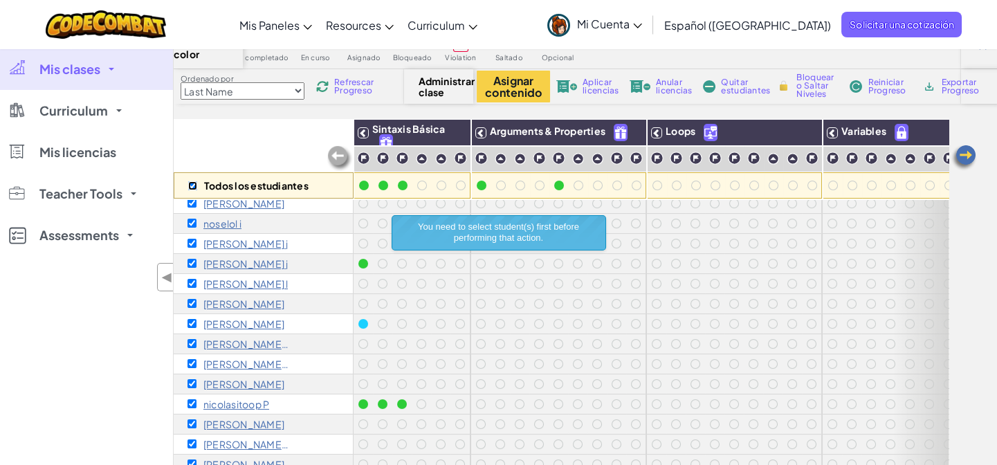
checkbox input "true"
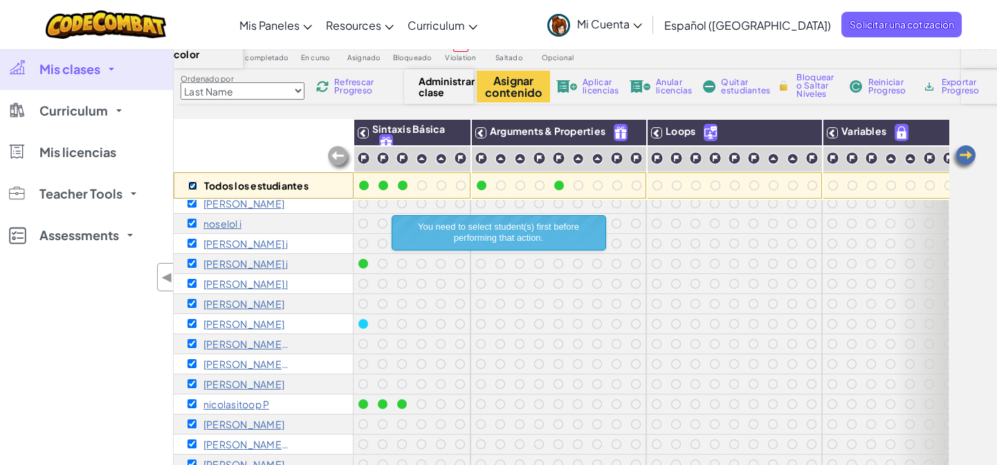
checkbox input "true"
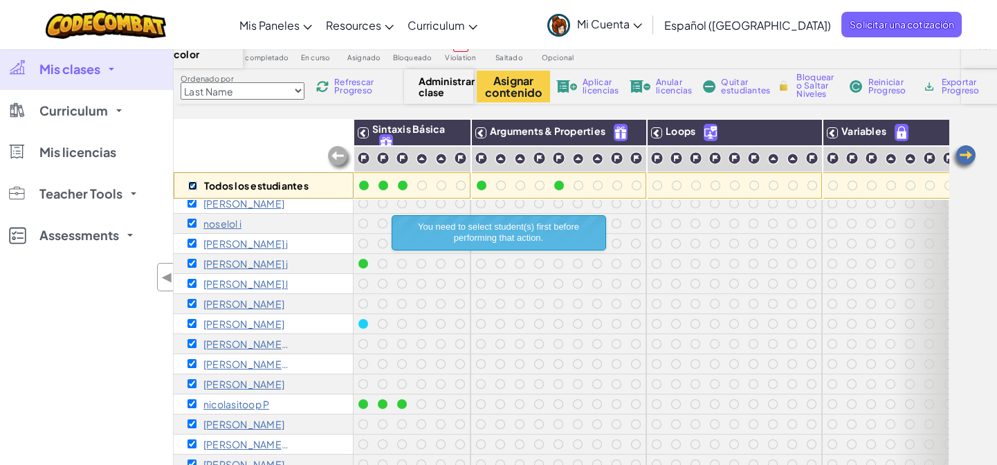
checkbox input "true"
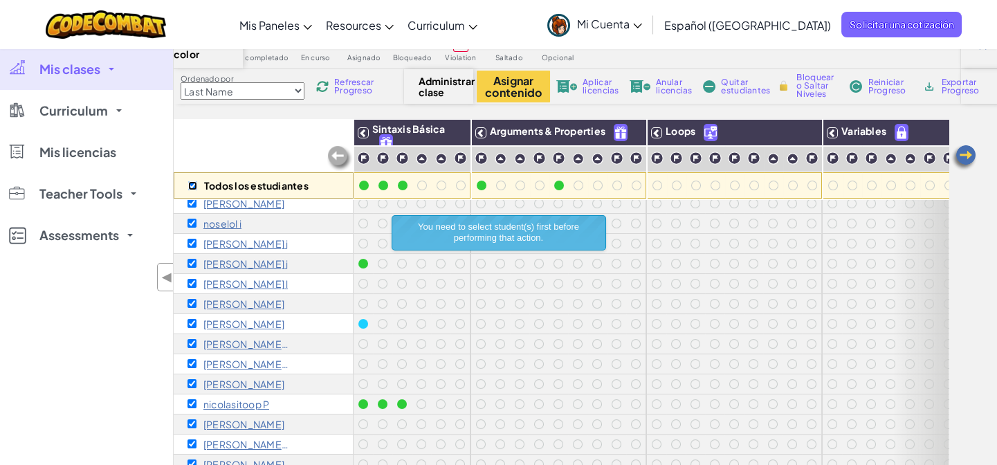
checkbox input "true"
click at [588, 93] on span "Aplicar licencias" at bounding box center [600, 86] width 36 height 17
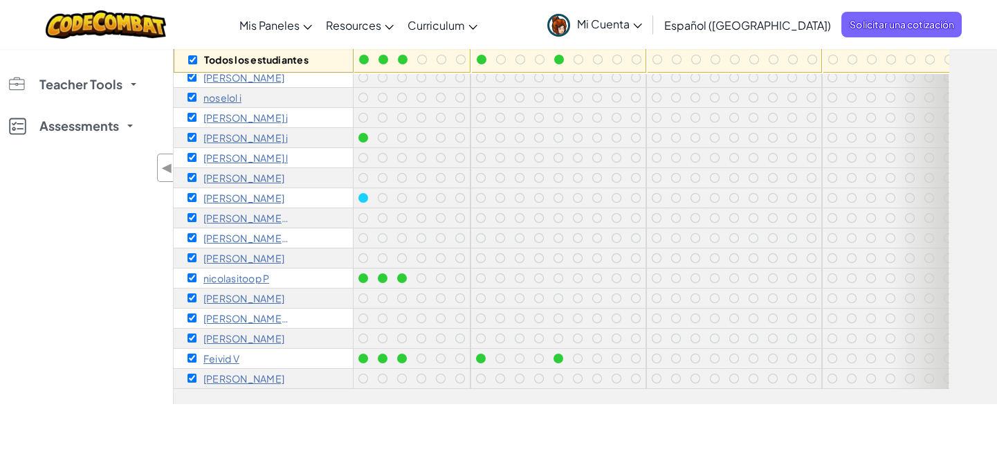
scroll to position [0, 0]
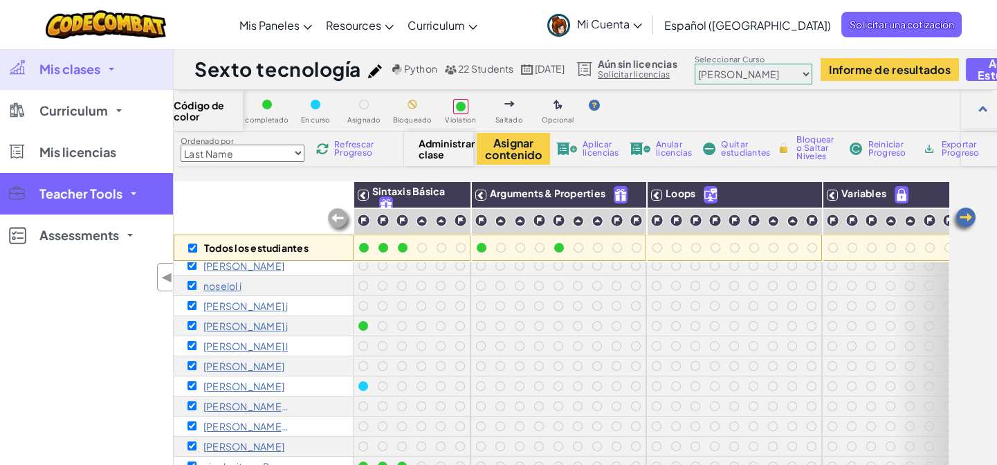
click at [125, 197] on link "Teacher Tools" at bounding box center [86, 193] width 173 height 41
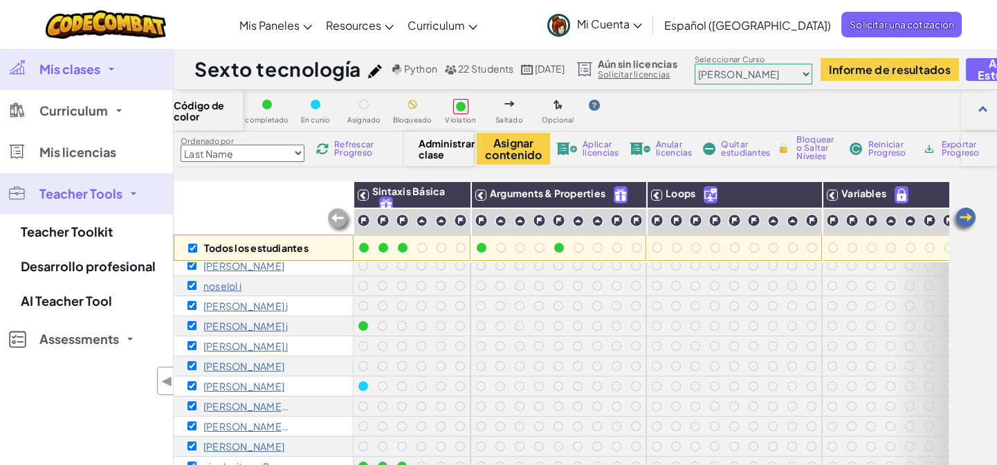
click at [125, 197] on link "Teacher Tools" at bounding box center [86, 193] width 173 height 41
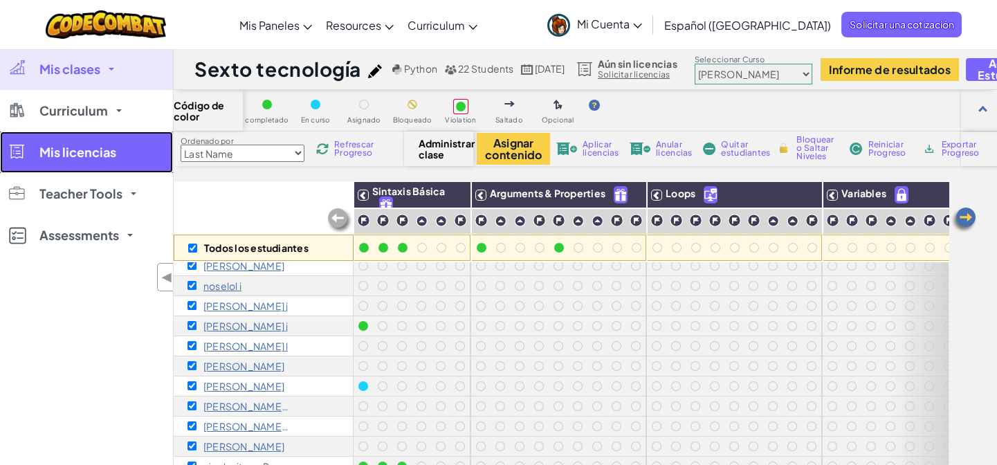
click at [159, 163] on link "Mis licencias" at bounding box center [86, 151] width 173 height 41
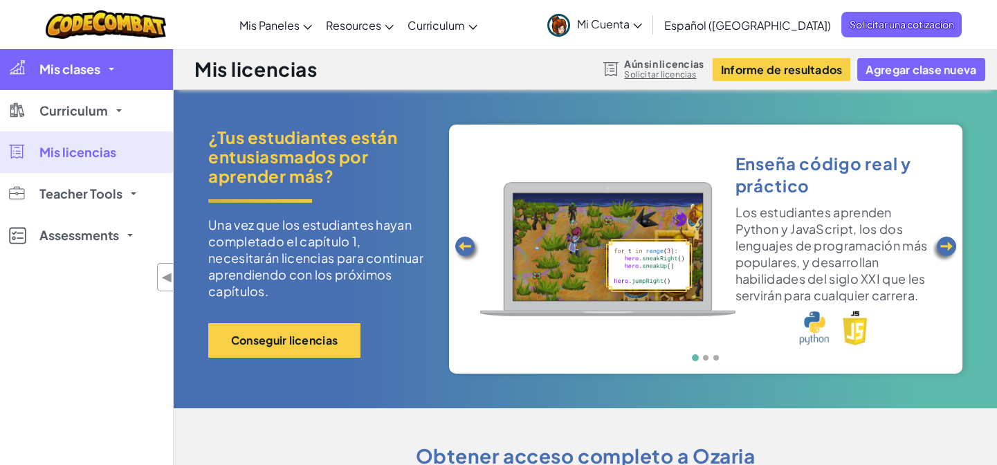
click at [111, 87] on link "Mis clases" at bounding box center [86, 68] width 173 height 41
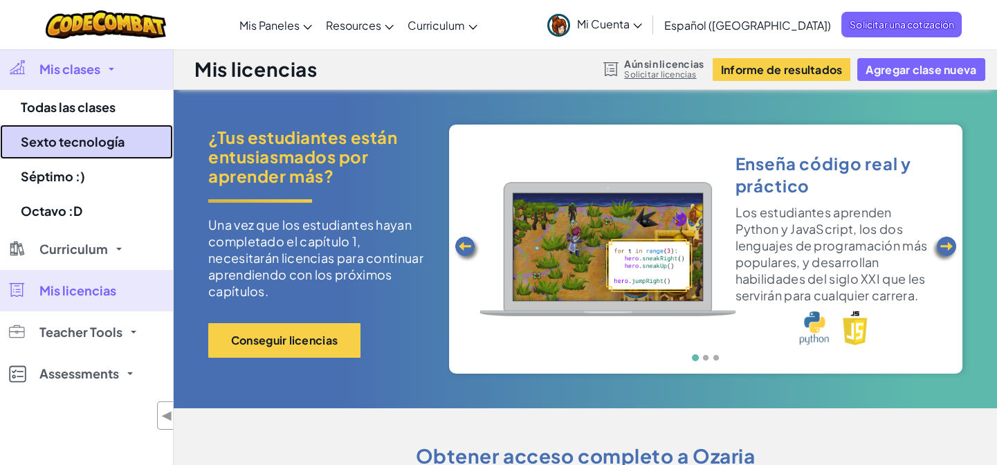
click at [106, 131] on link "Sexto tecnología" at bounding box center [86, 141] width 173 height 35
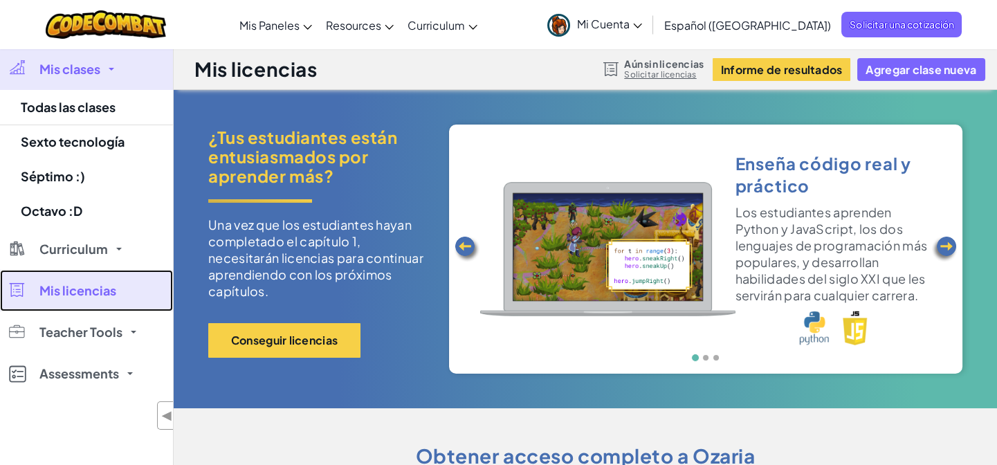
click at [118, 270] on link "Mis licencias" at bounding box center [86, 290] width 173 height 41
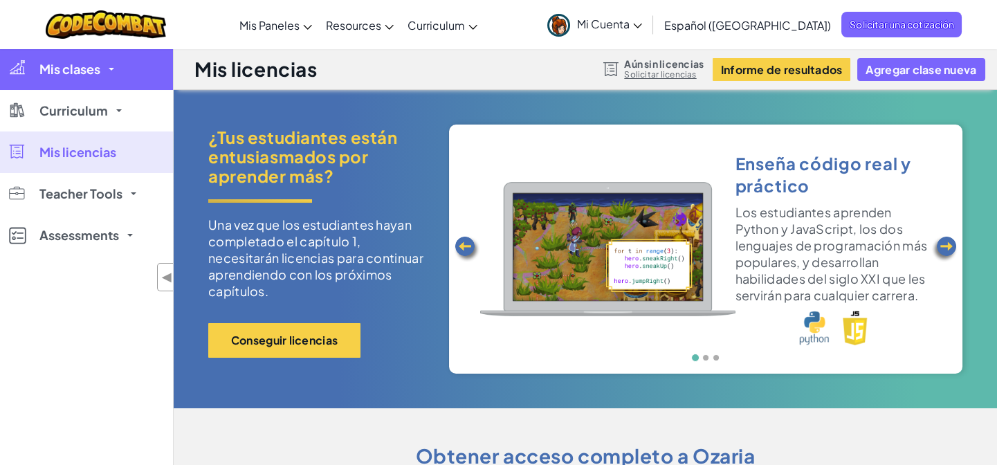
click at [100, 84] on link "Mis clases" at bounding box center [86, 68] width 173 height 41
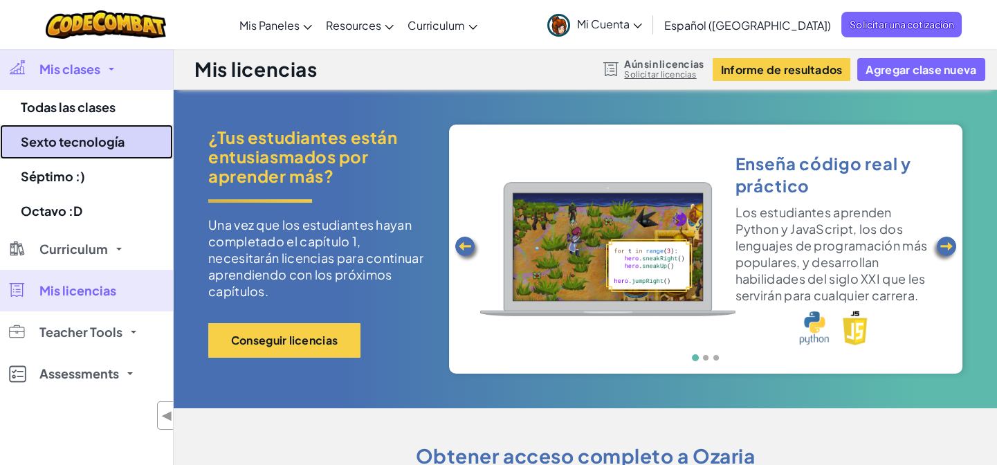
click at [100, 133] on link "Sexto tecnología" at bounding box center [86, 141] width 173 height 35
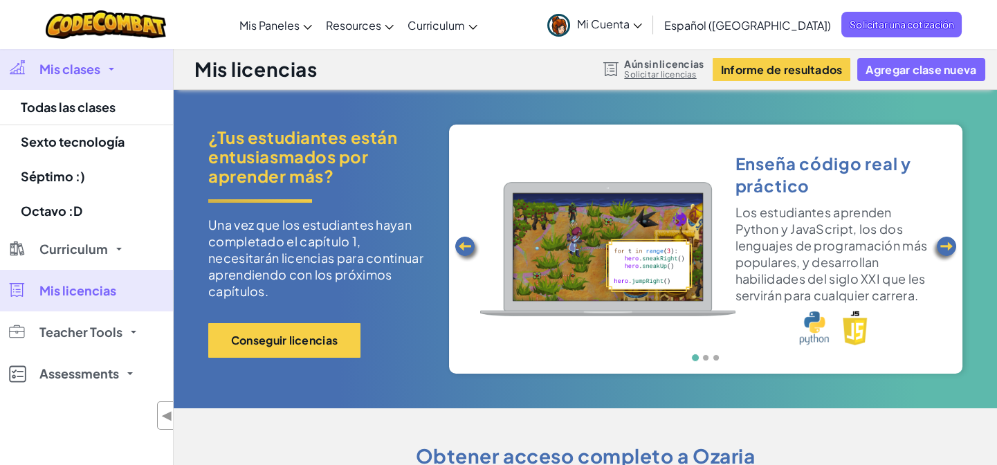
select select "560f1a9f22961295f9427742"
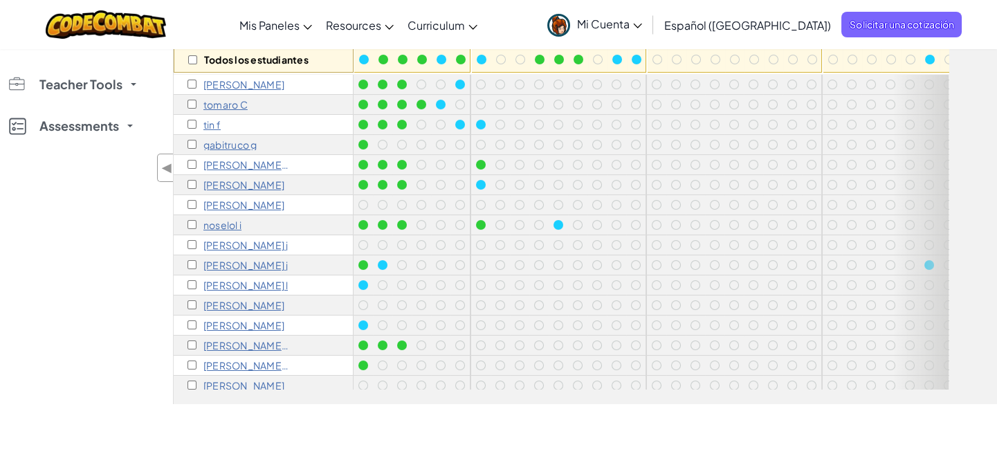
scroll to position [62, 0]
